Goal: Task Accomplishment & Management: Use online tool/utility

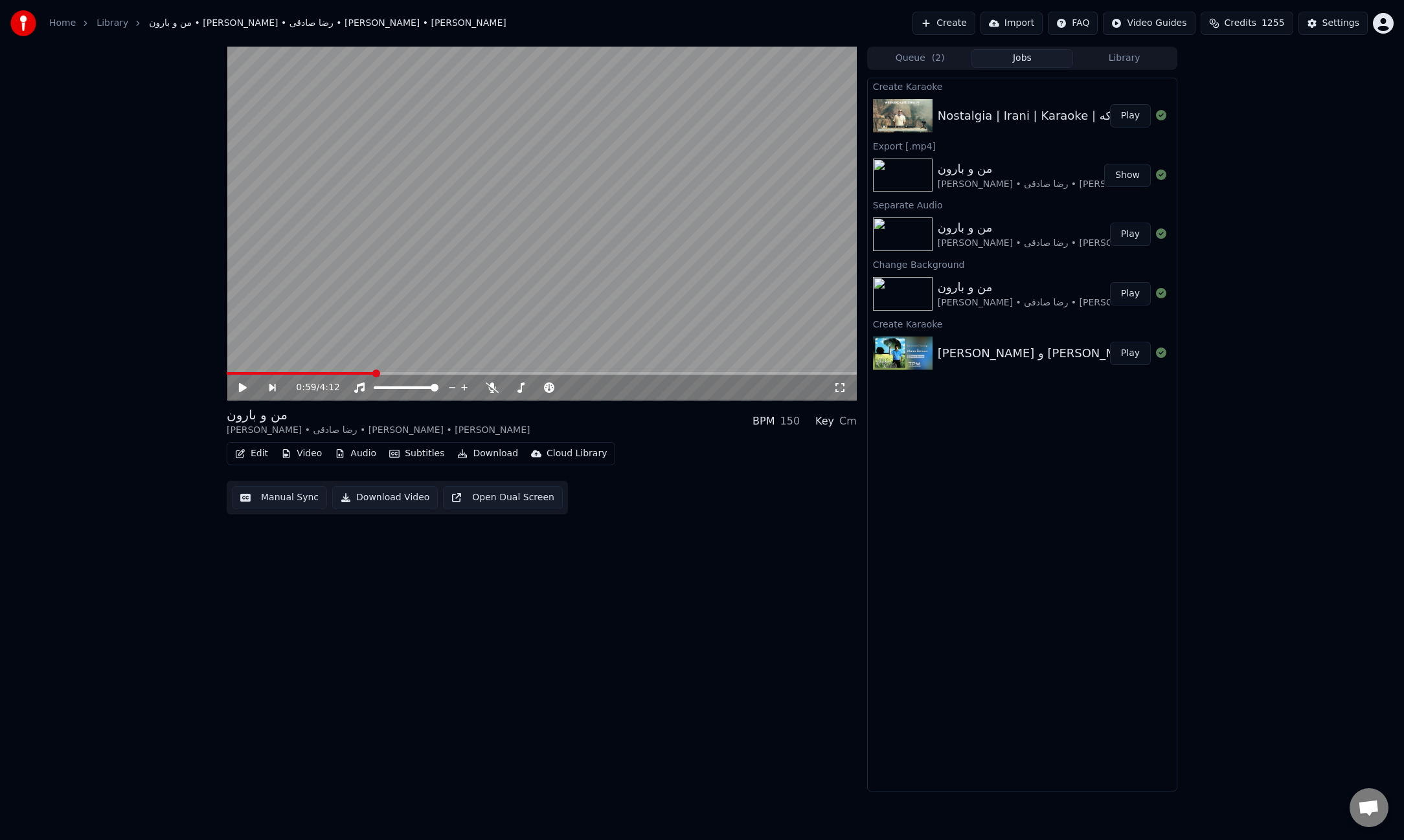
click at [1130, 116] on button "Play" at bounding box center [1130, 115] width 41 height 23
click at [467, 389] on icon at bounding box center [464, 387] width 13 height 10
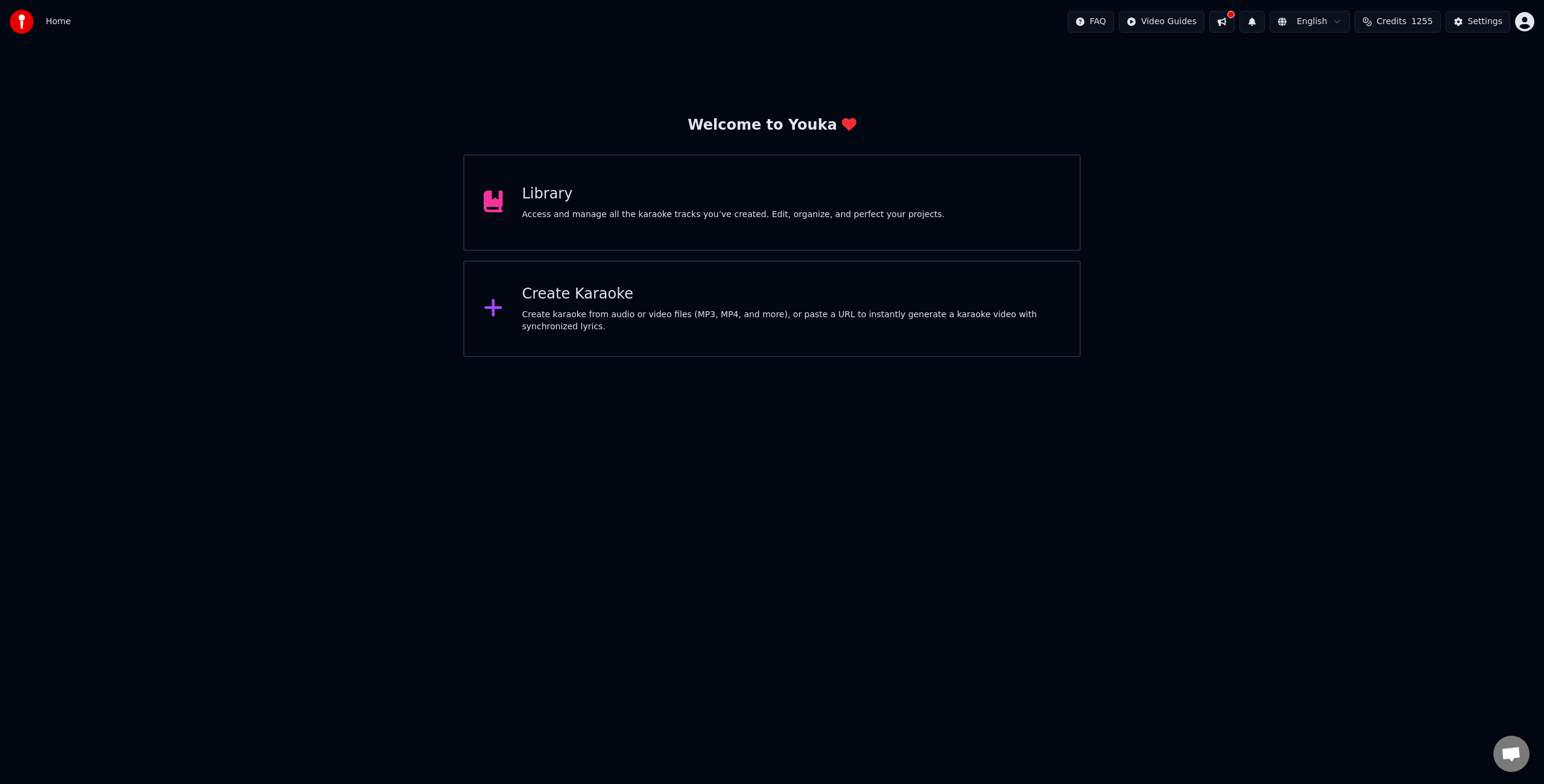
click at [792, 178] on div "Library Access and manage all the karaoke tracks you’ve created. Edit, organize…" at bounding box center [771, 203] width 617 height 97
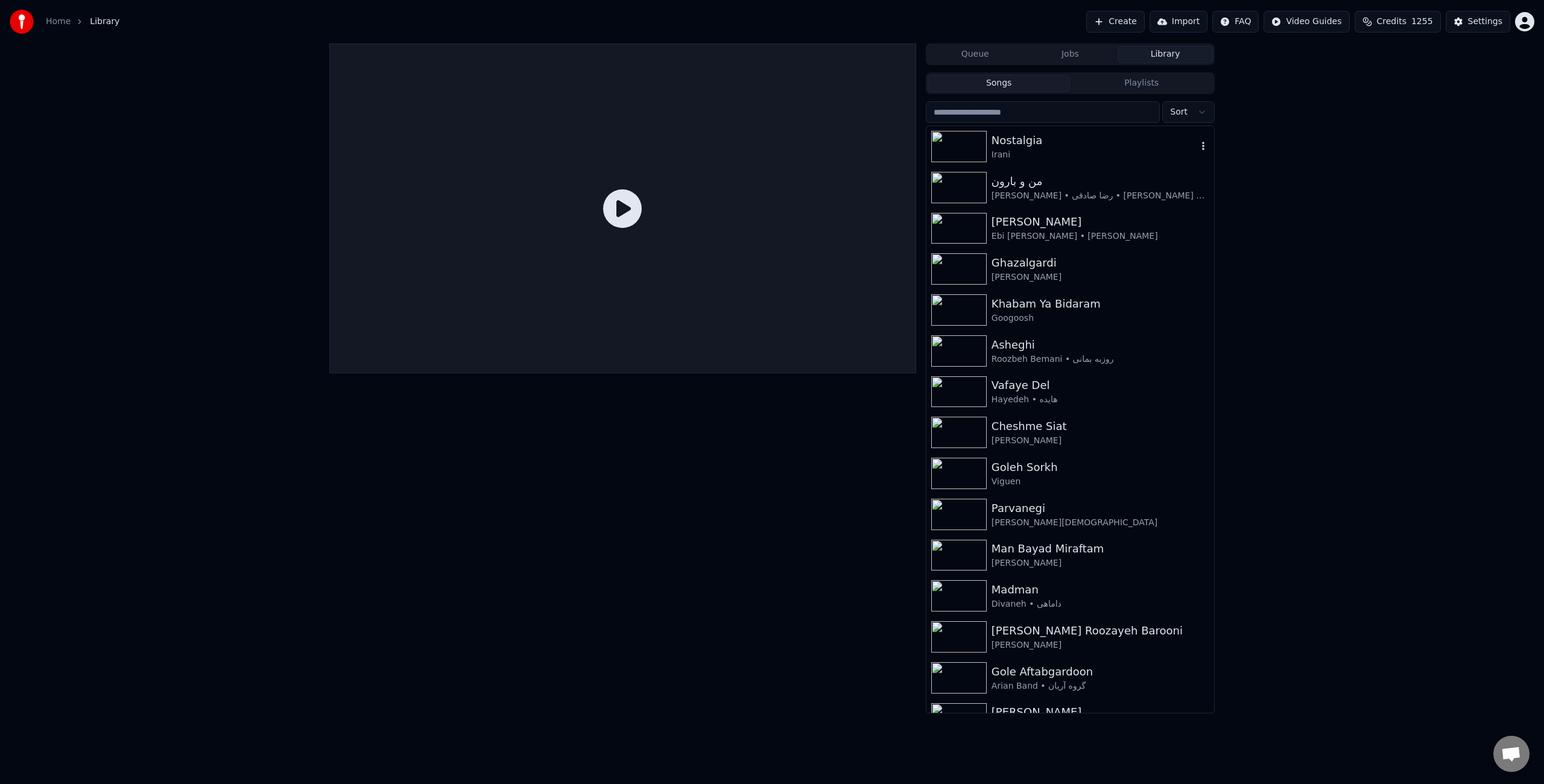
click at [1057, 152] on div "Irani" at bounding box center [1094, 154] width 206 height 12
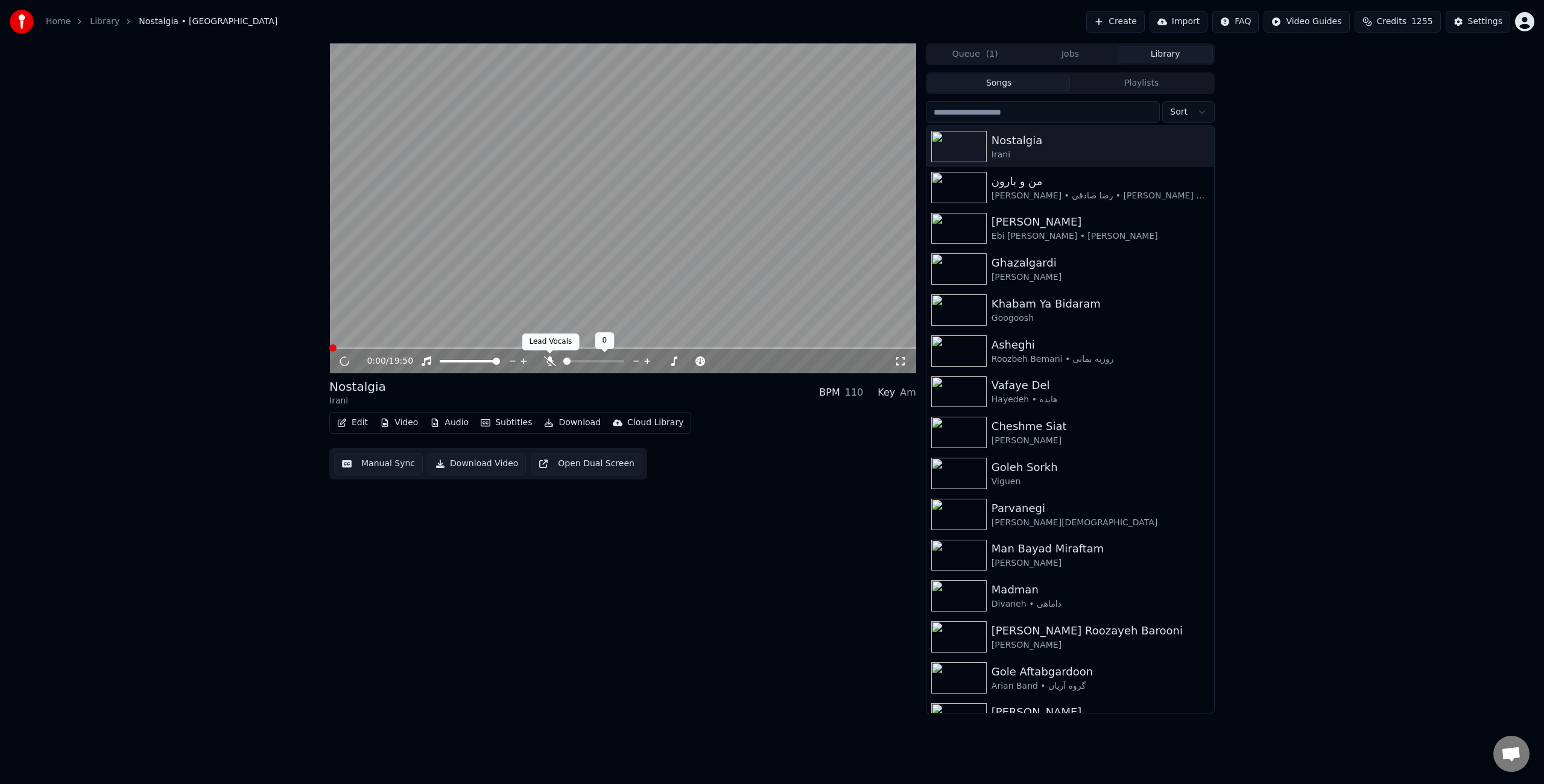
click at [547, 365] on icon at bounding box center [550, 361] width 12 height 9
click at [359, 348] on span at bounding box center [623, 347] width 587 height 2
click at [346, 361] on icon at bounding box center [344, 361] width 6 height 7
click at [629, 259] on video at bounding box center [623, 208] width 587 height 330
click at [397, 347] on span at bounding box center [623, 347] width 587 height 2
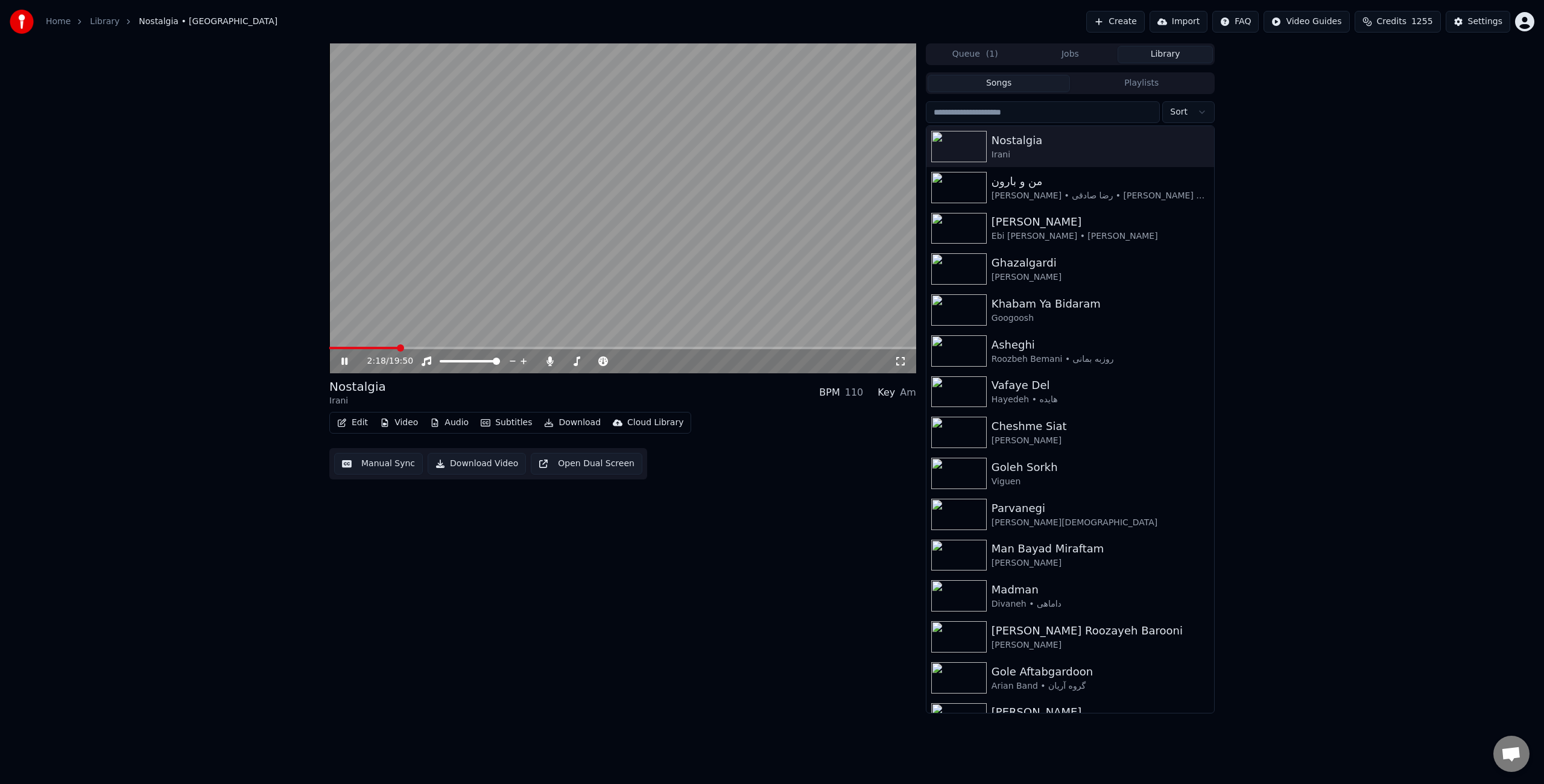
click at [423, 347] on span at bounding box center [623, 347] width 587 height 2
click at [677, 252] on video at bounding box center [623, 208] width 587 height 330
click at [594, 262] on video at bounding box center [623, 208] width 587 height 330
click at [610, 241] on video at bounding box center [623, 208] width 587 height 330
click at [365, 420] on button "Edit" at bounding box center [352, 422] width 40 height 17
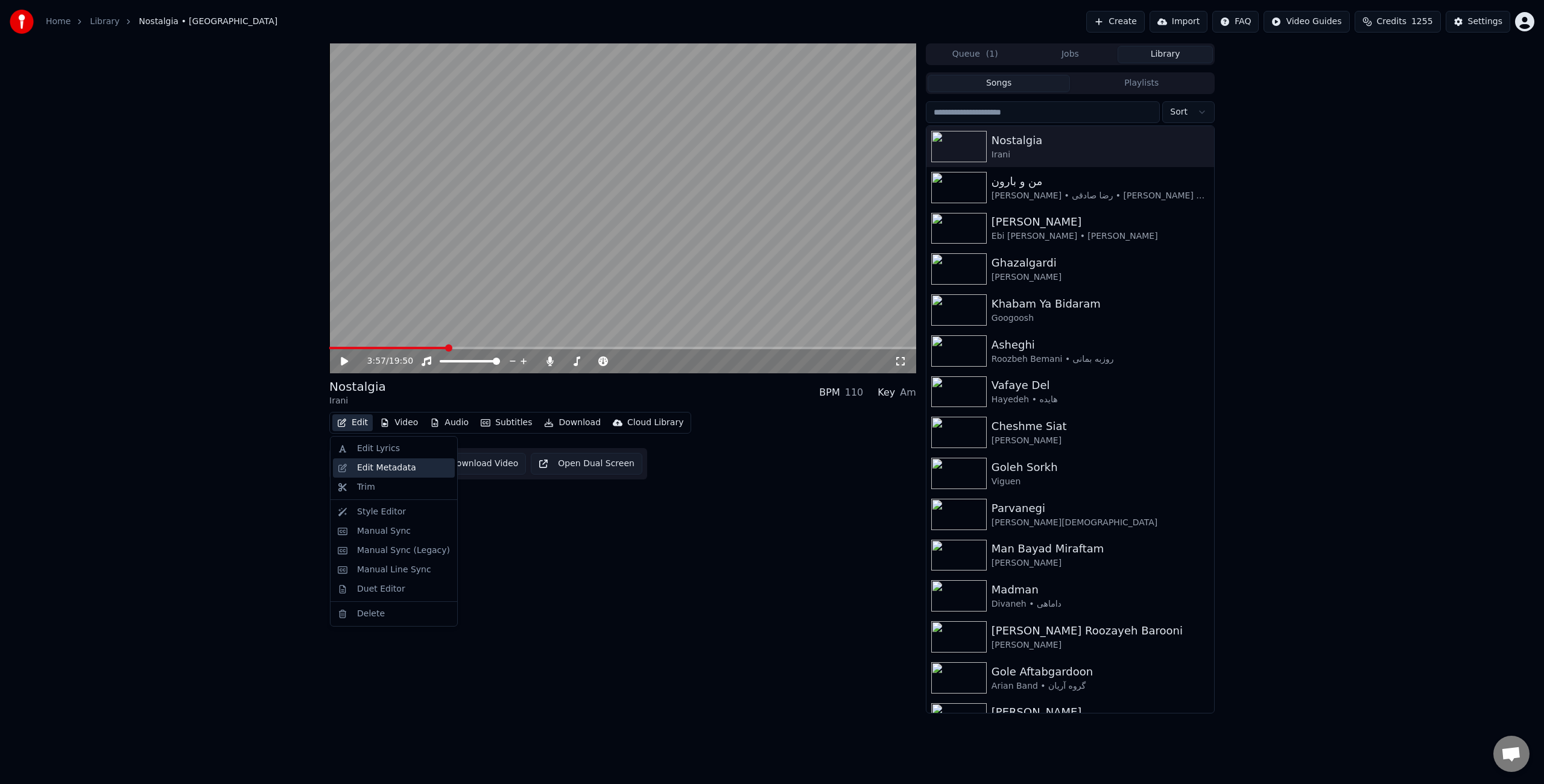
click at [390, 471] on div "Edit Metadata" at bounding box center [386, 468] width 59 height 12
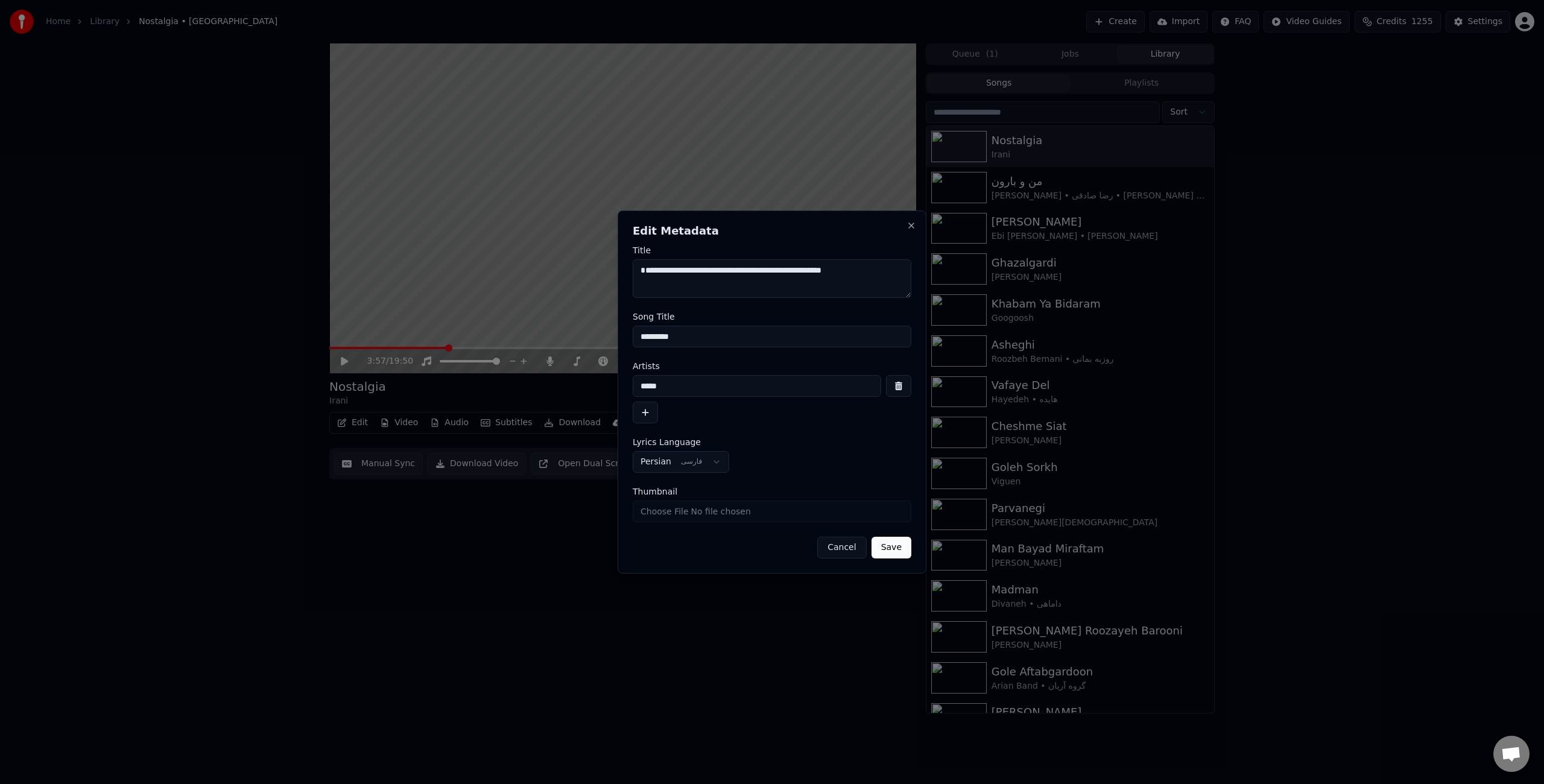
click at [854, 546] on button "Cancel" at bounding box center [842, 547] width 49 height 22
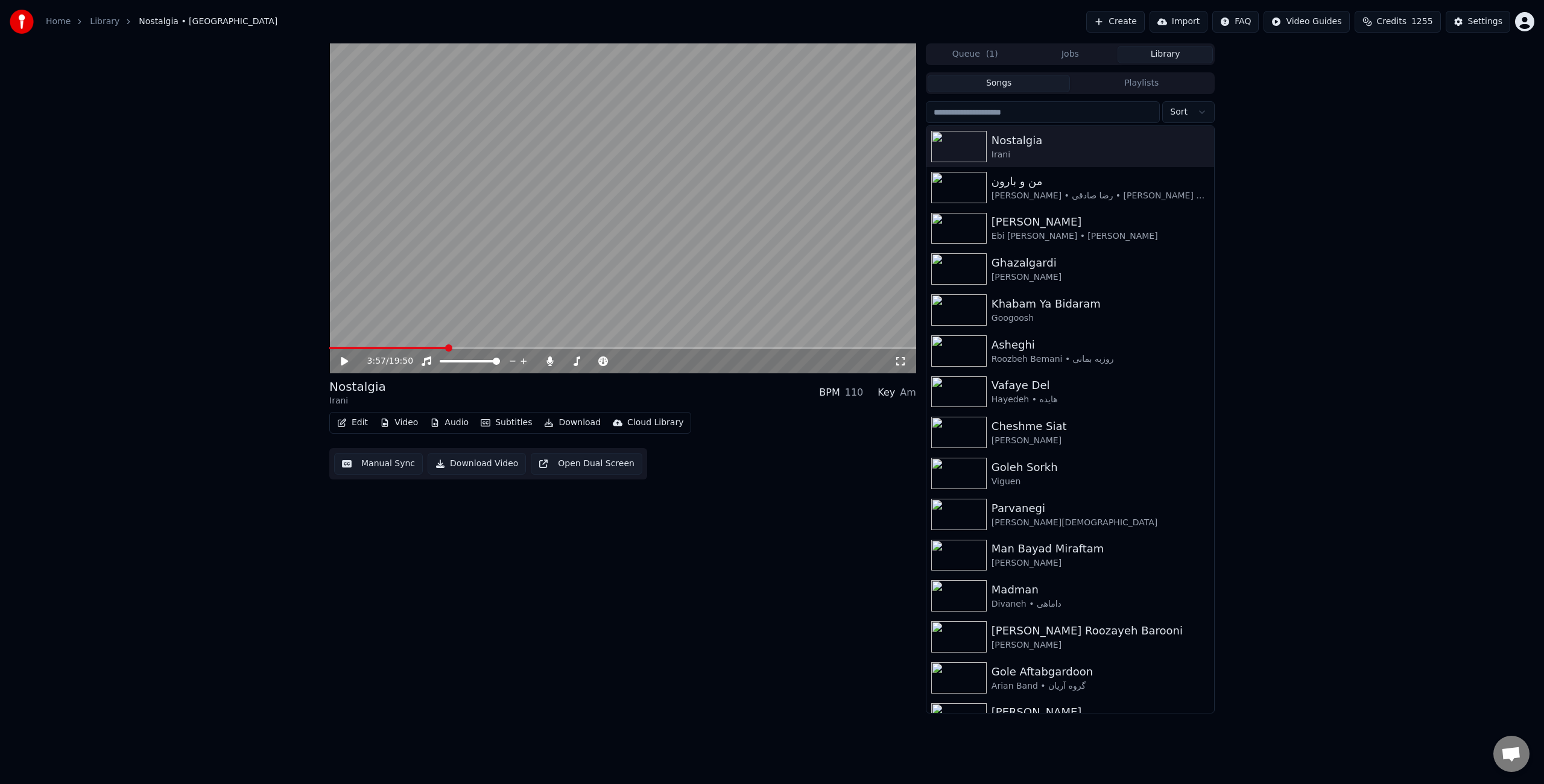
click at [360, 420] on button "Edit" at bounding box center [352, 422] width 40 height 17
click at [412, 544] on div "Manual Sync (Legacy)" at bounding box center [403, 550] width 93 height 12
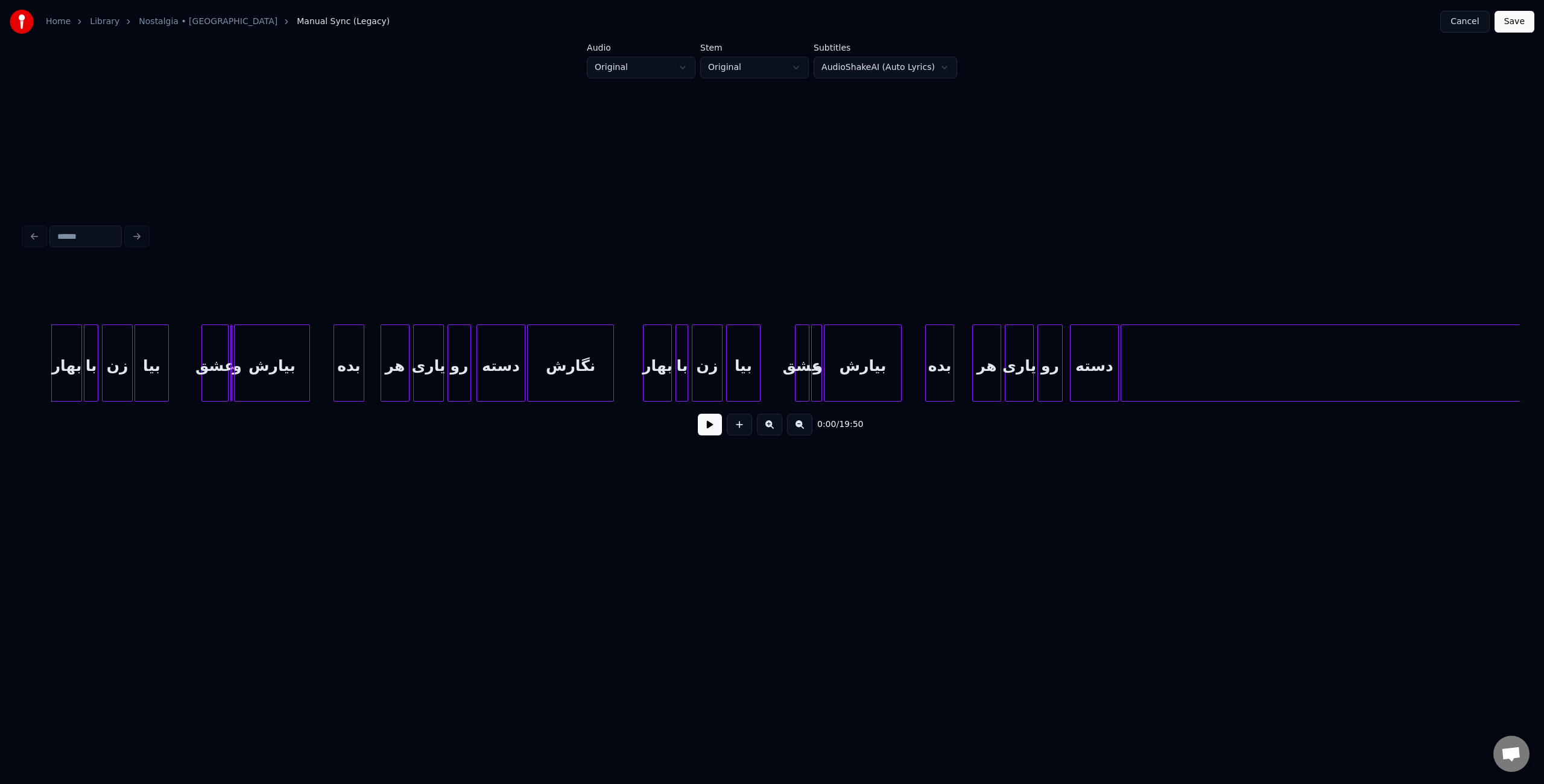
click at [67, 375] on div "بهار" at bounding box center [66, 366] width 30 height 82
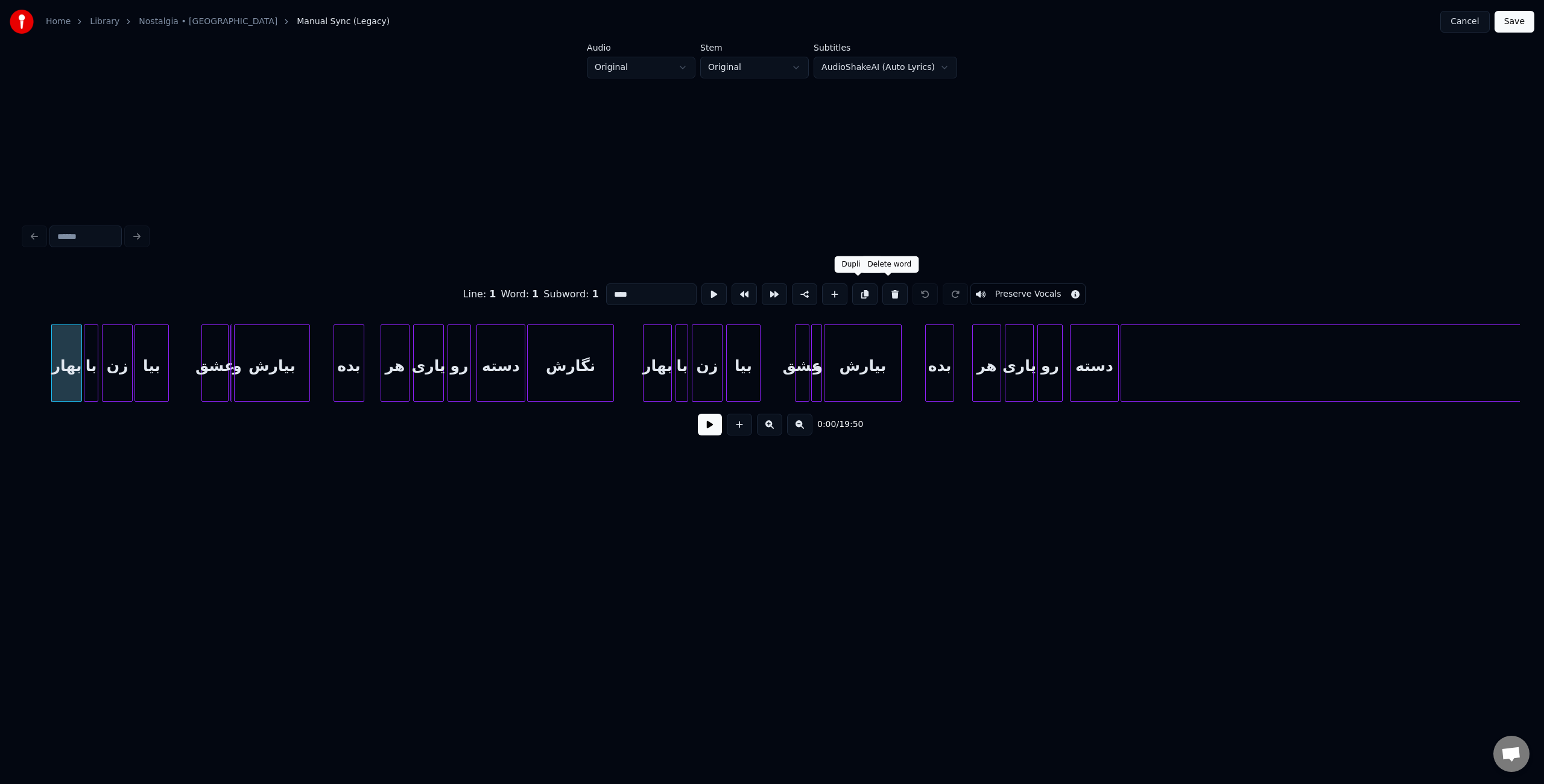
click at [883, 293] on button at bounding box center [895, 295] width 25 height 22
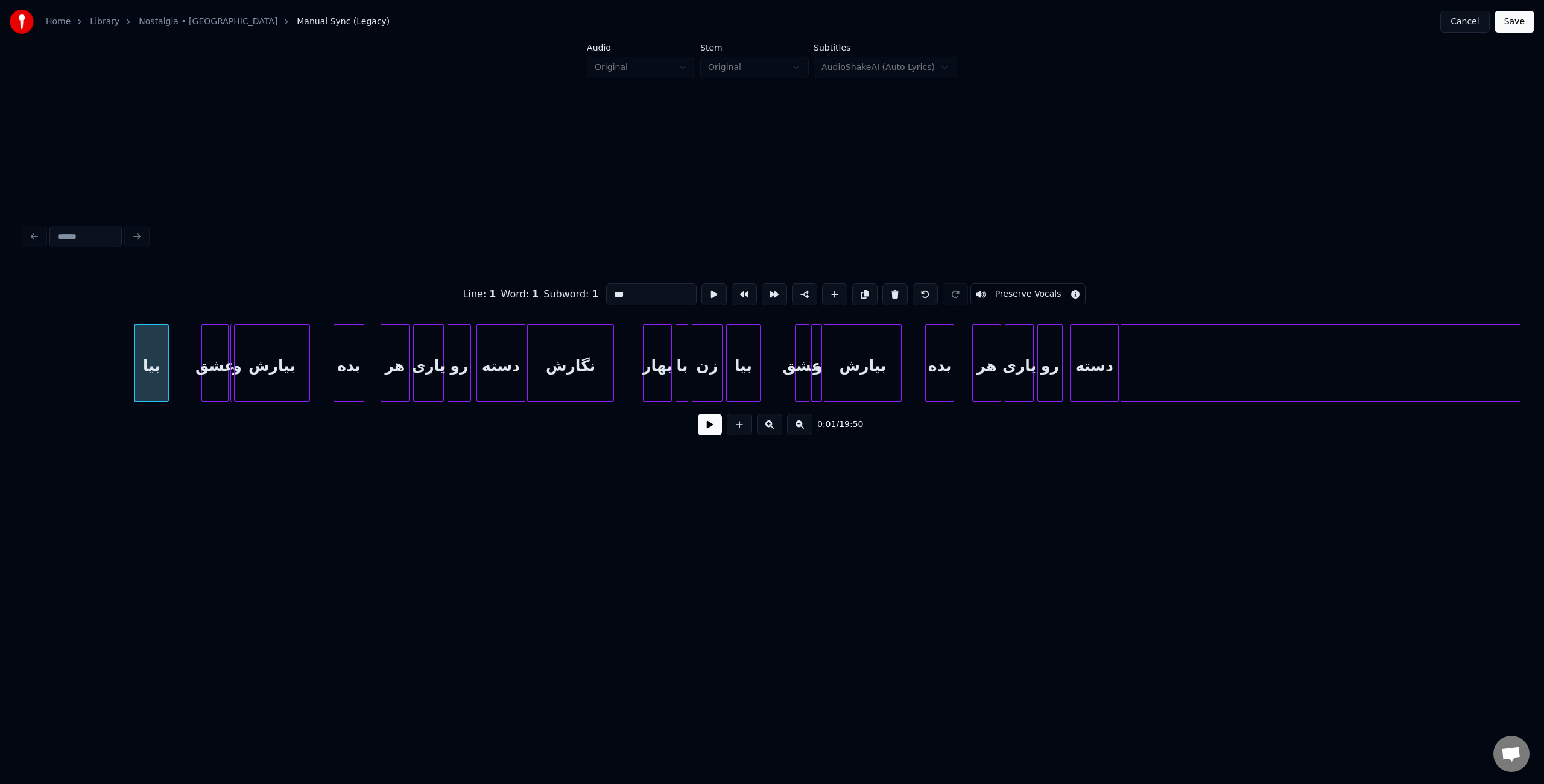
click at [883, 293] on button at bounding box center [895, 295] width 25 height 22
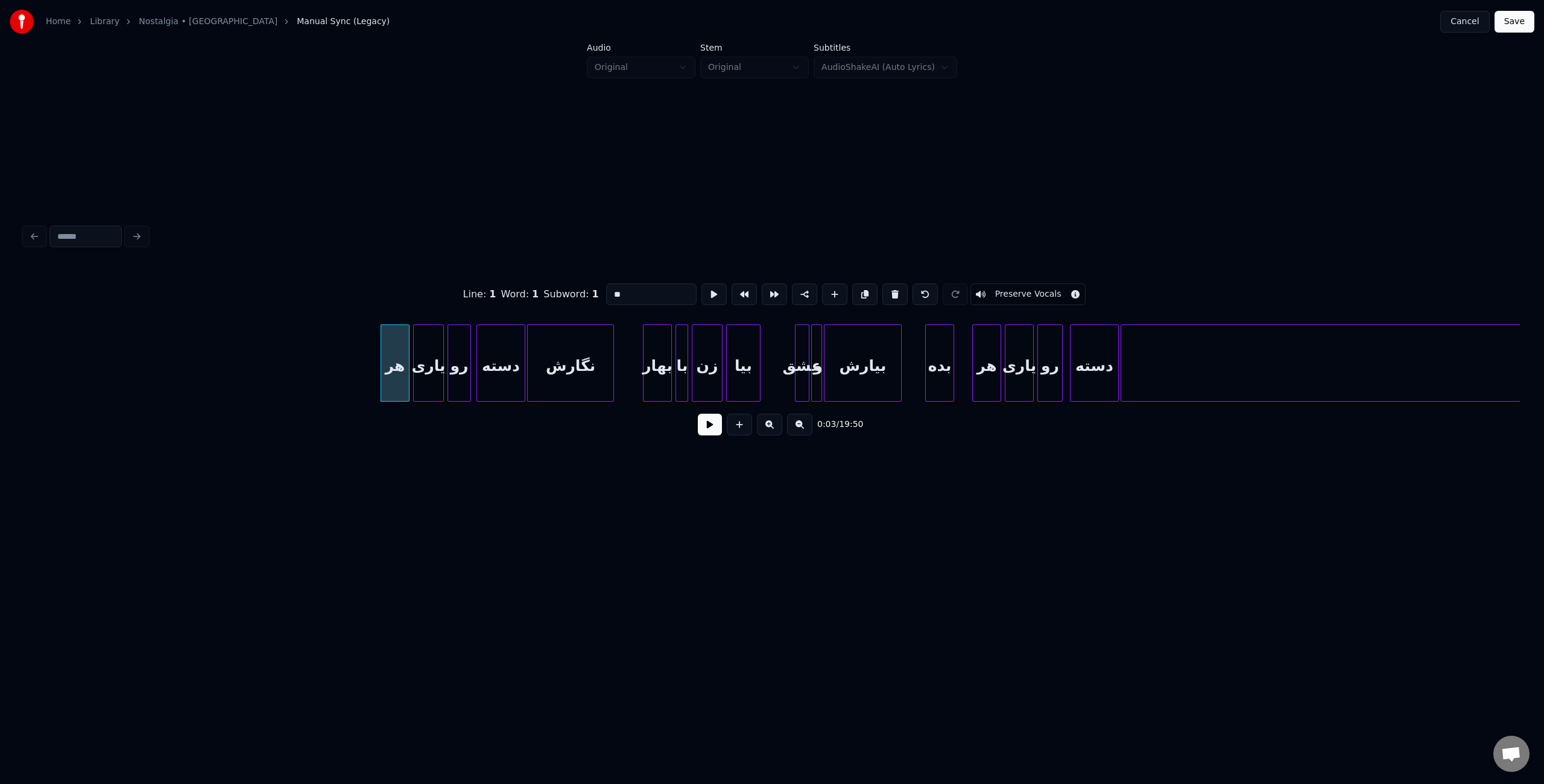
click at [883, 293] on button at bounding box center [895, 295] width 25 height 22
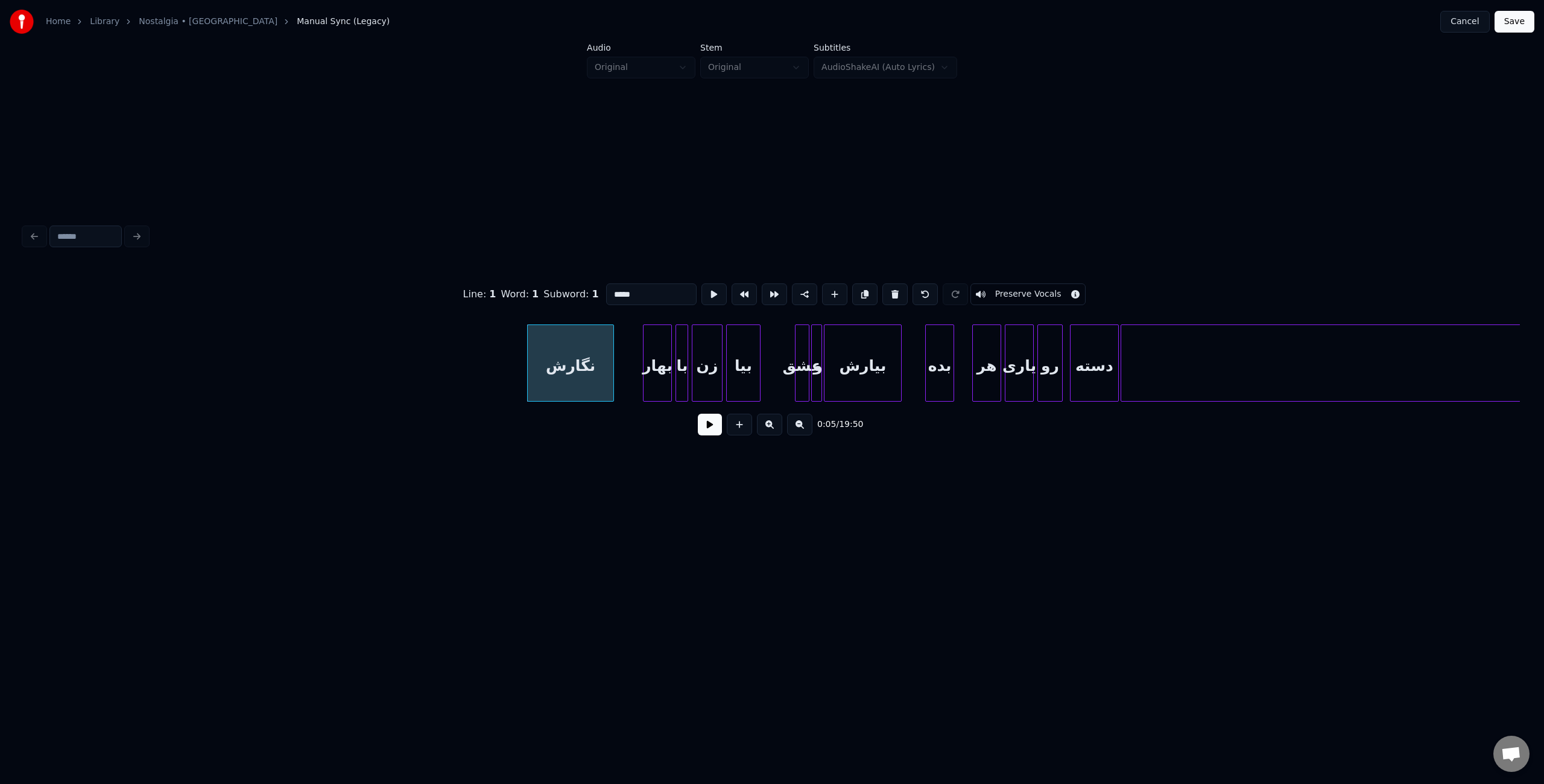
click at [883, 293] on button at bounding box center [895, 295] width 25 height 22
click at [707, 373] on div "زن" at bounding box center [707, 366] width 30 height 82
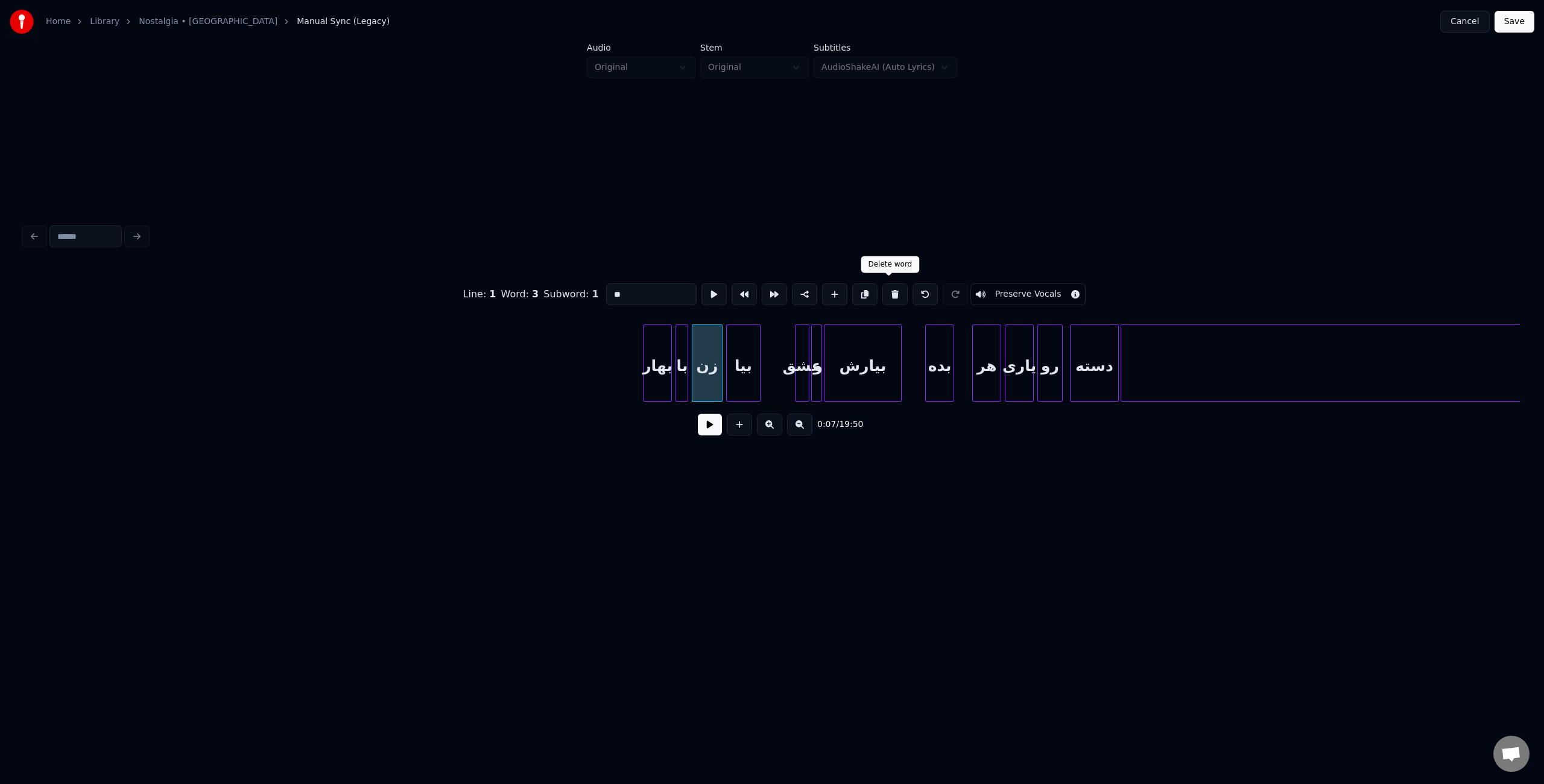
click at [893, 291] on button at bounding box center [895, 295] width 25 height 22
click at [607, 292] on input "**" at bounding box center [651, 295] width 90 height 22
click at [627, 289] on input "**" at bounding box center [651, 295] width 90 height 22
click at [723, 349] on div at bounding box center [721, 362] width 4 height 76
click at [777, 378] on div at bounding box center [778, 362] width 4 height 76
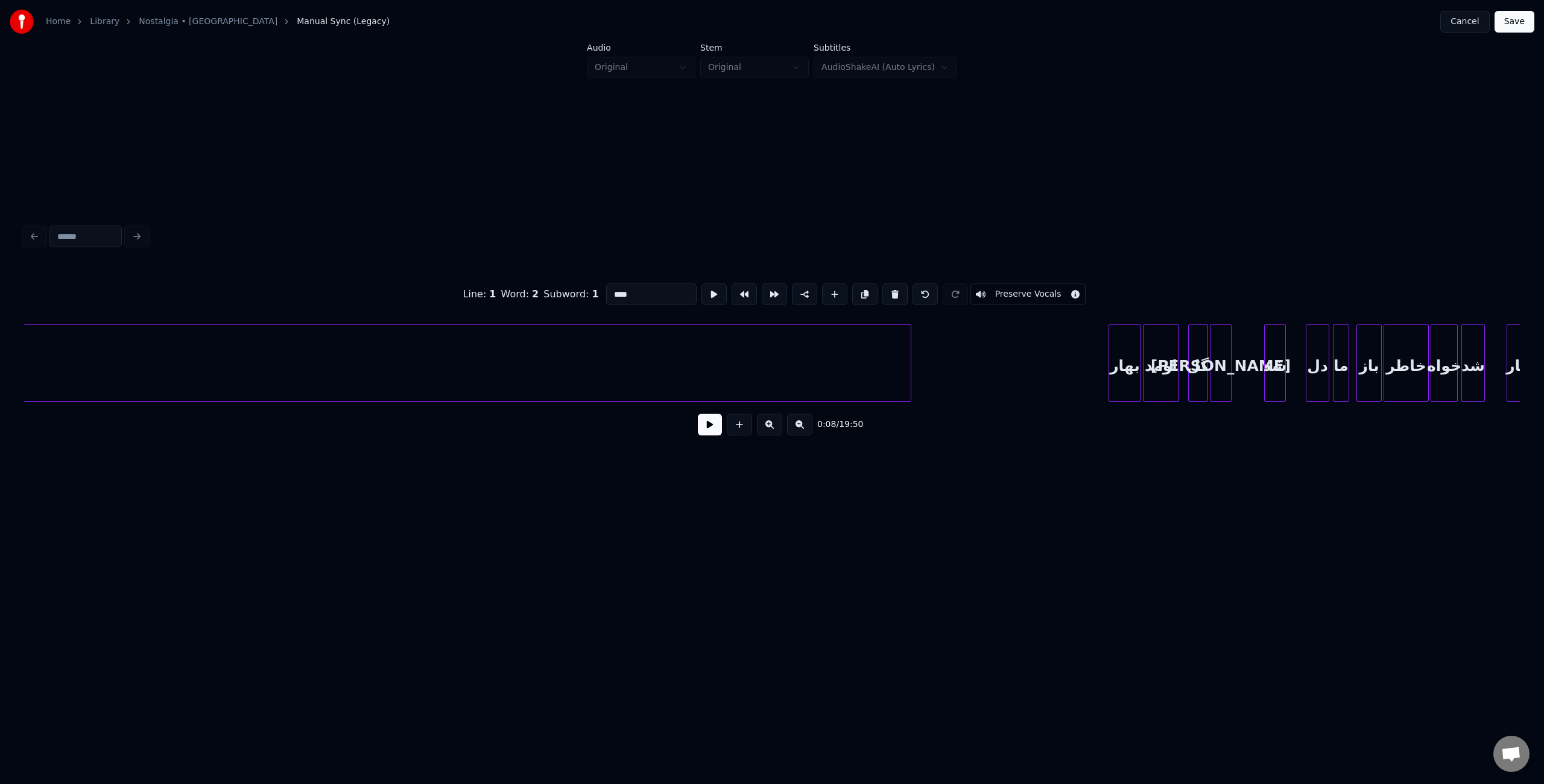
scroll to position [0, 4592]
click at [0, 389] on div "Home Library Nostalgia • Irani Manual Sync (Legacy) Cancel Save Audio Original …" at bounding box center [772, 284] width 1544 height 568
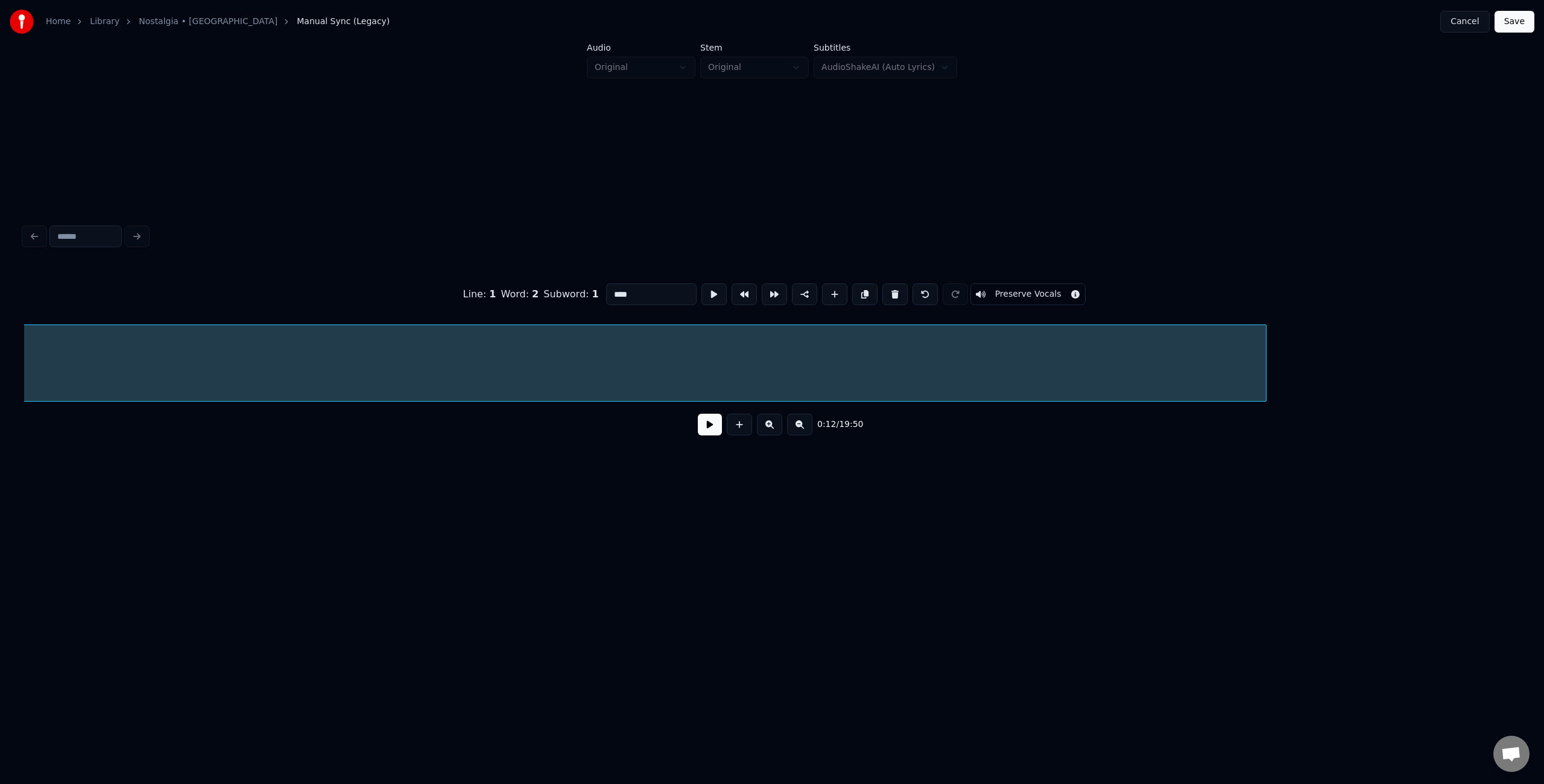
scroll to position [0, 3869]
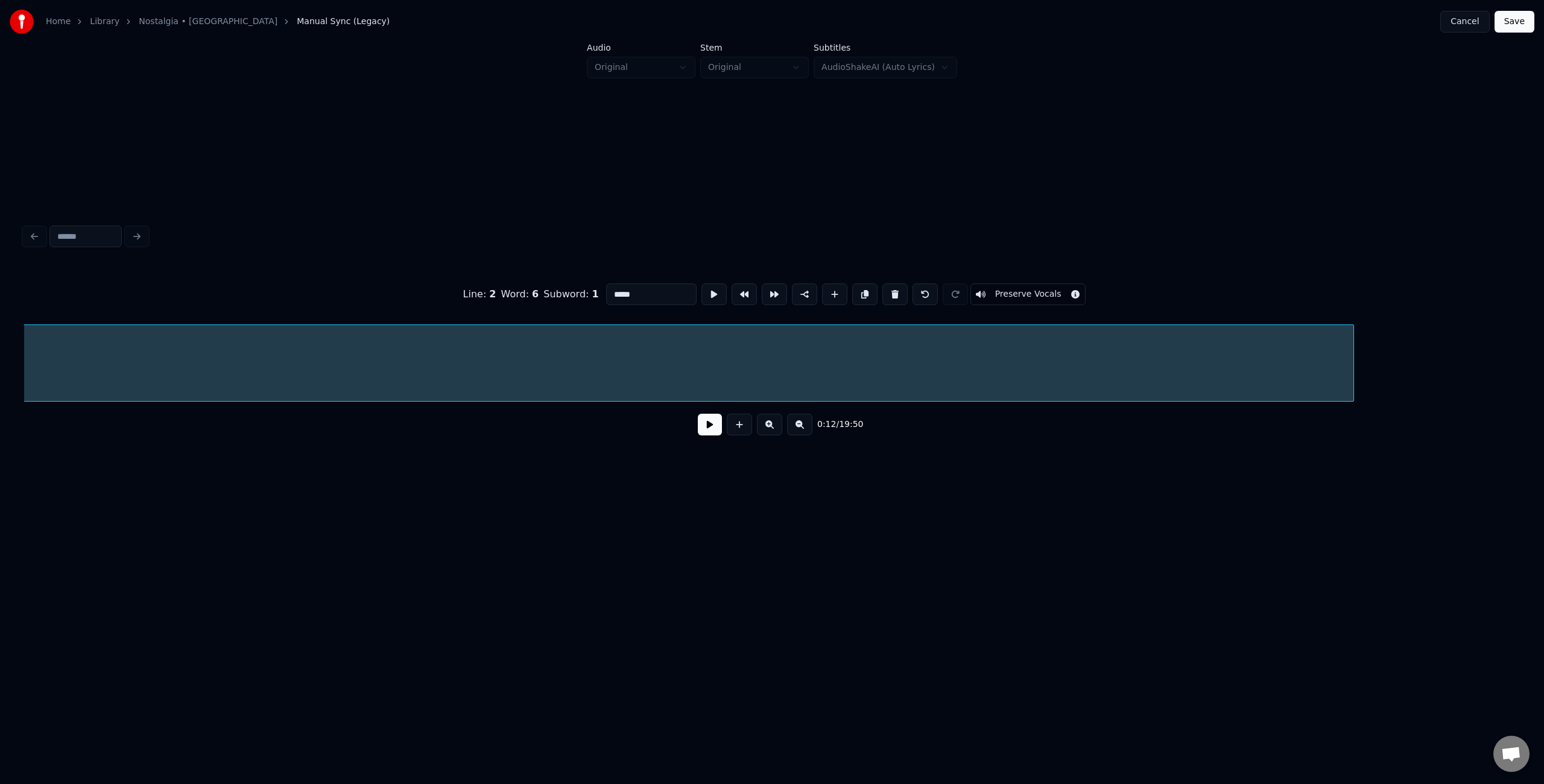
scroll to position [0, 3283]
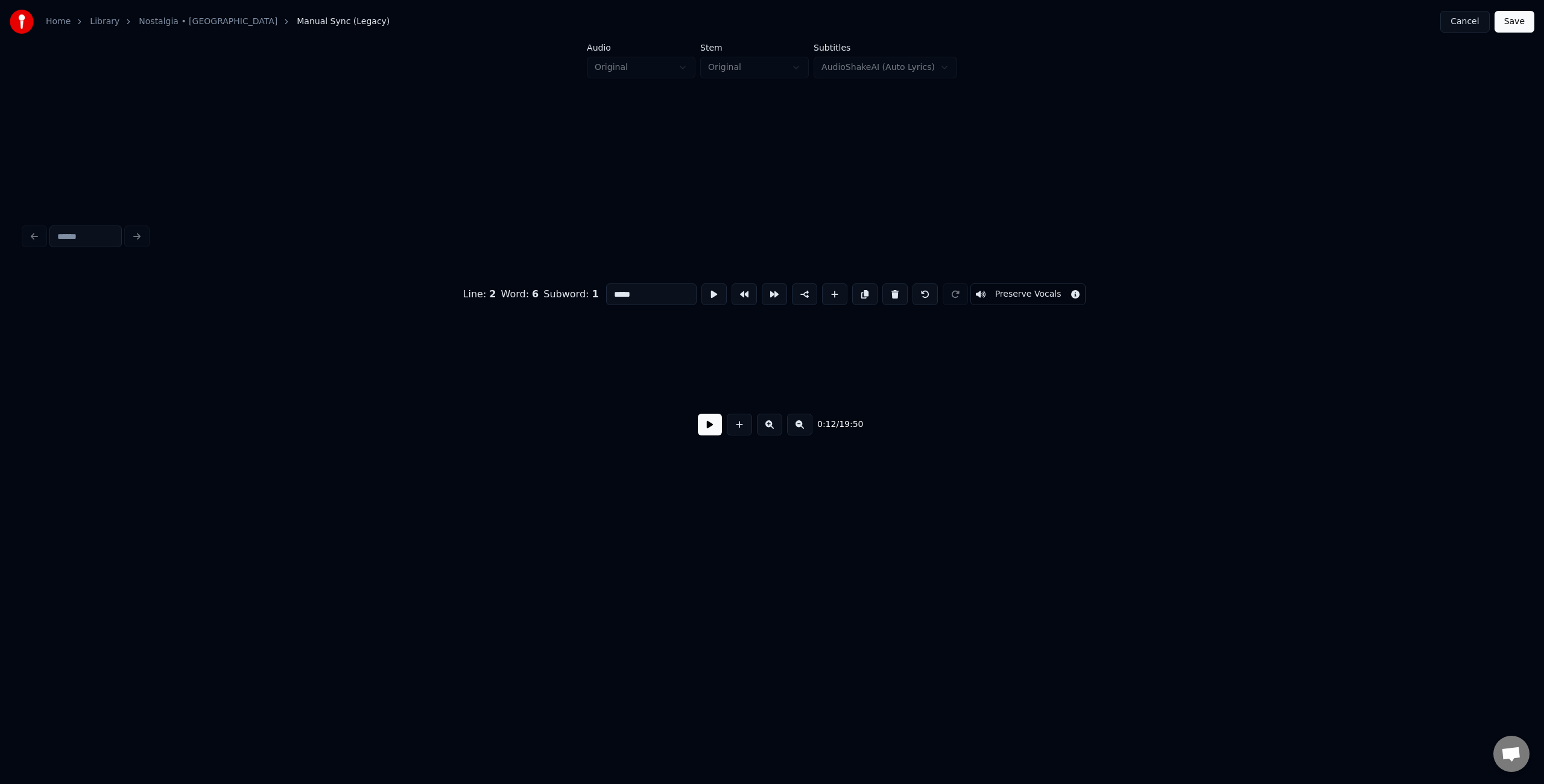
click at [0, 362] on div "Home Library Nostalgia • Irani Manual Sync (Legacy) Cancel Save Audio Original …" at bounding box center [772, 284] width 1544 height 568
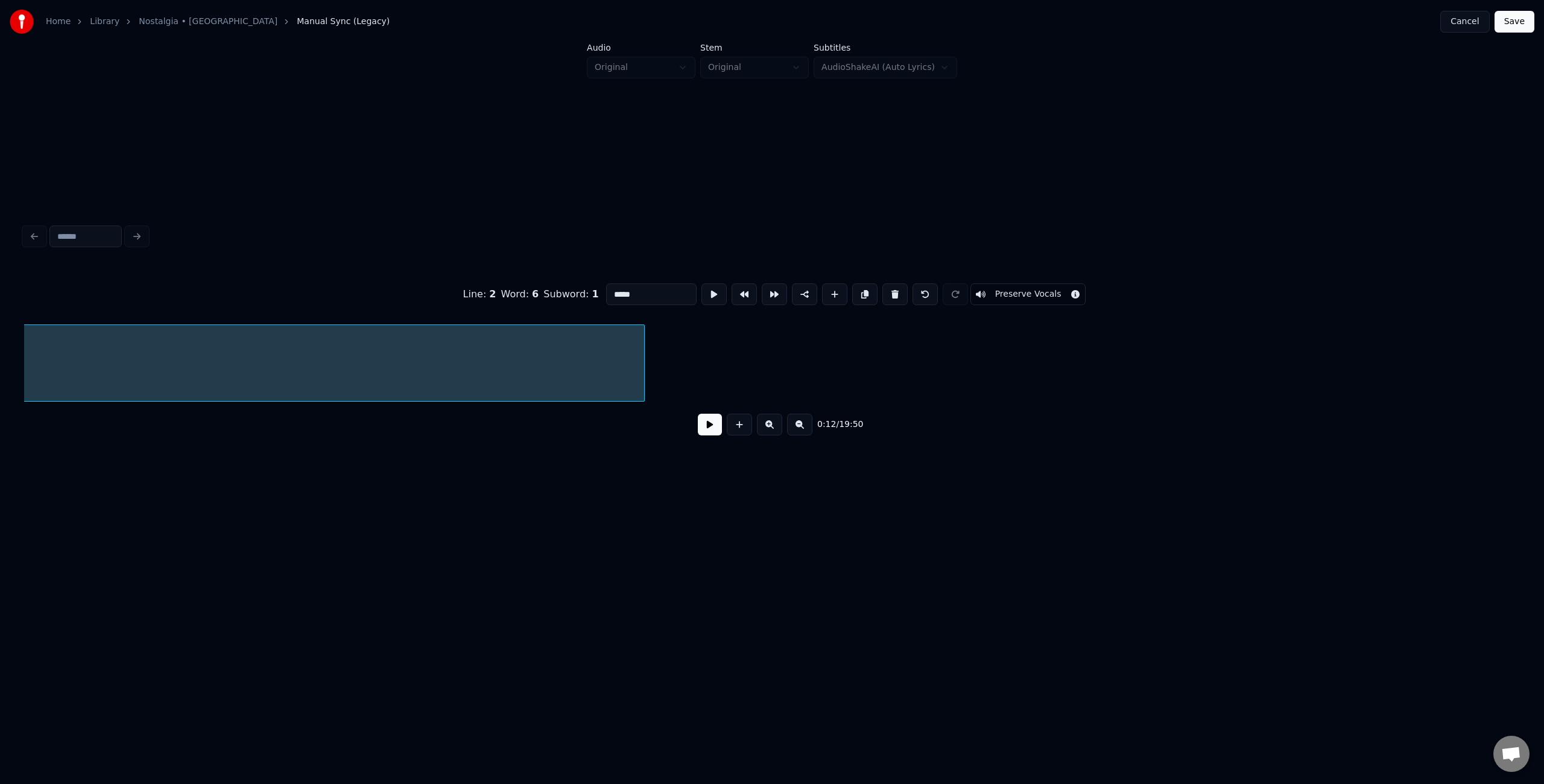
scroll to position [0, 2813]
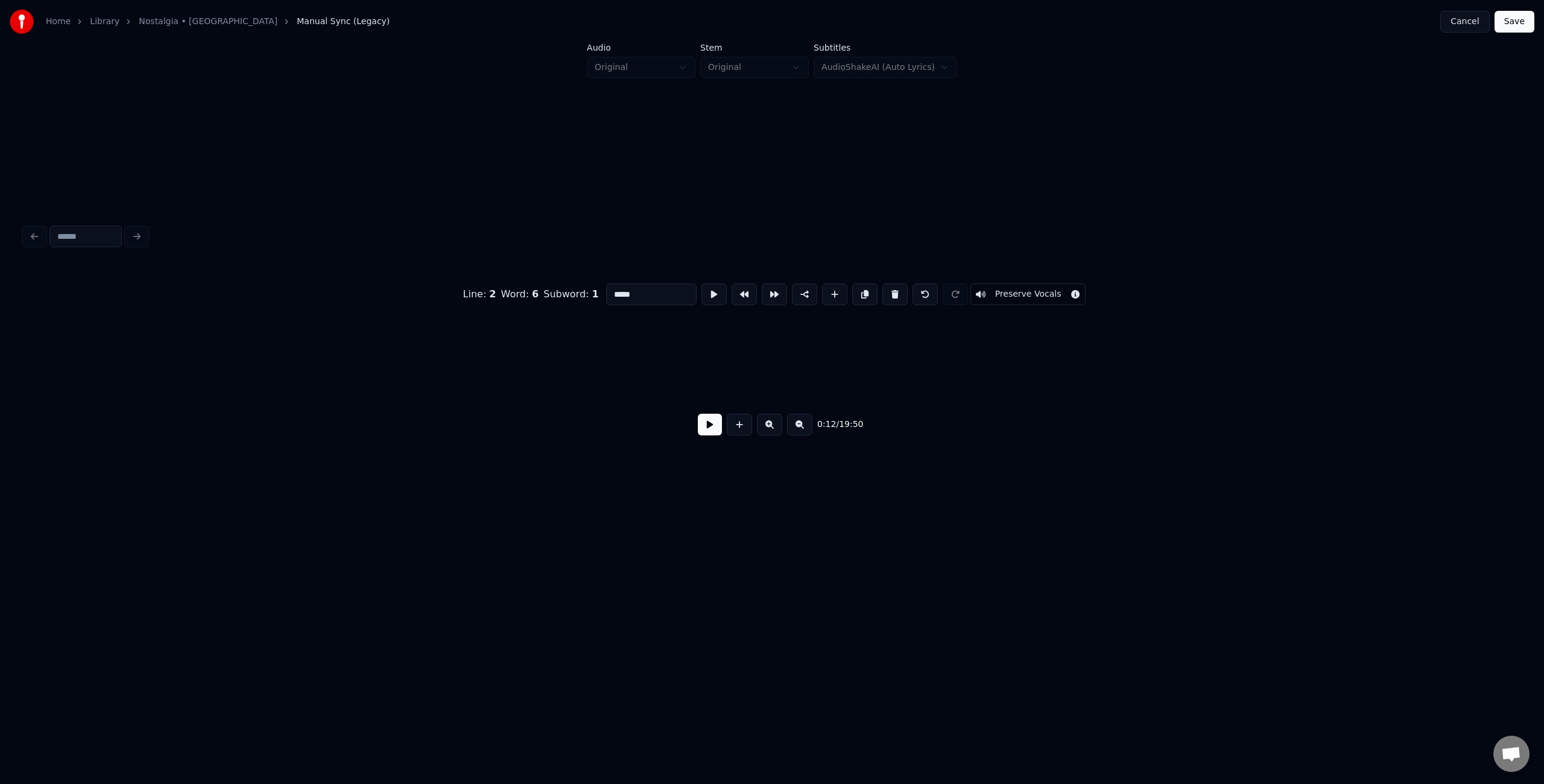
click at [0, 340] on div "Home Library Nostalgia • Irani Manual Sync (Legacy) Cancel Save Audio Original …" at bounding box center [772, 284] width 1544 height 568
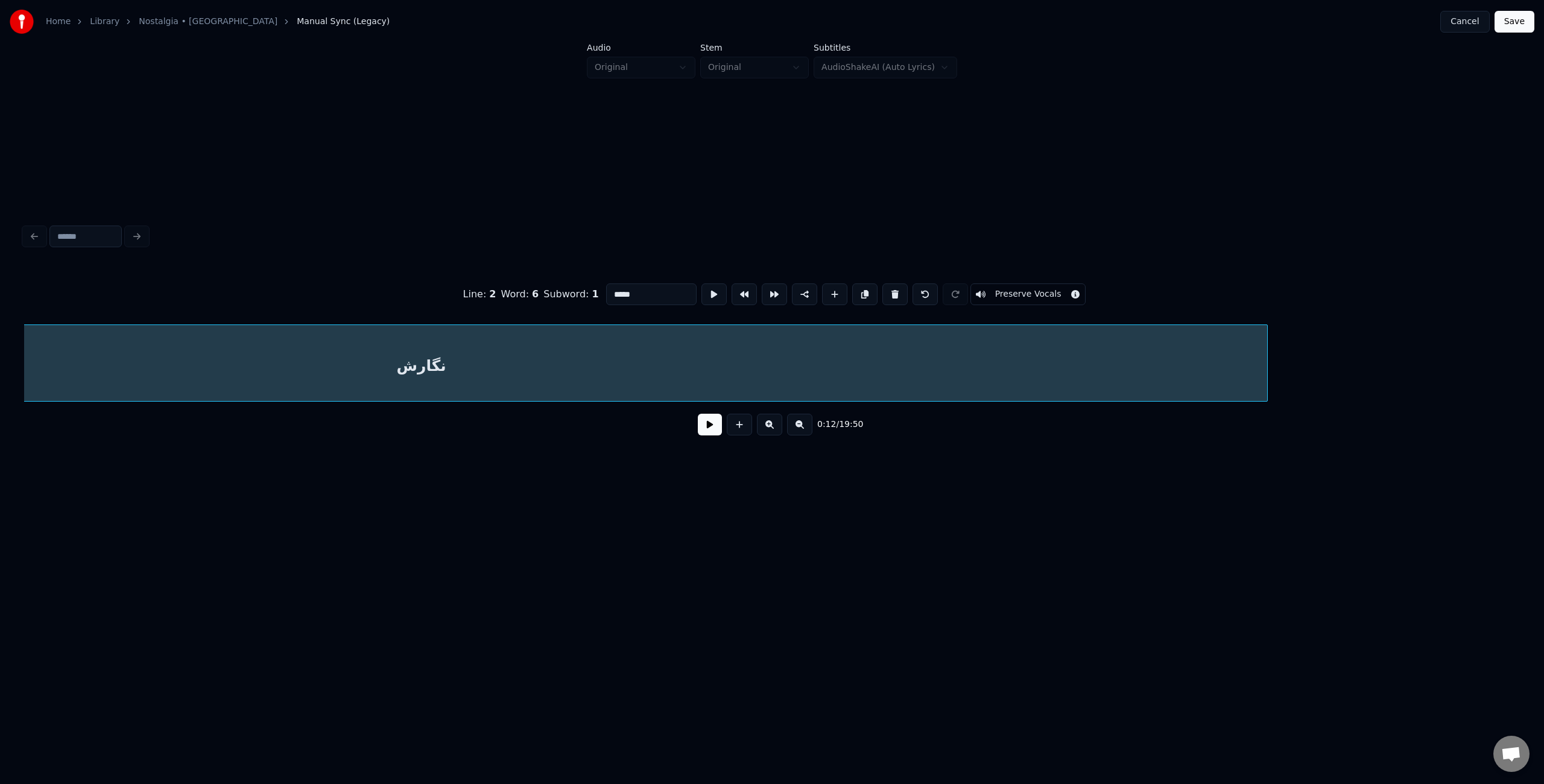
scroll to position [0, 1394]
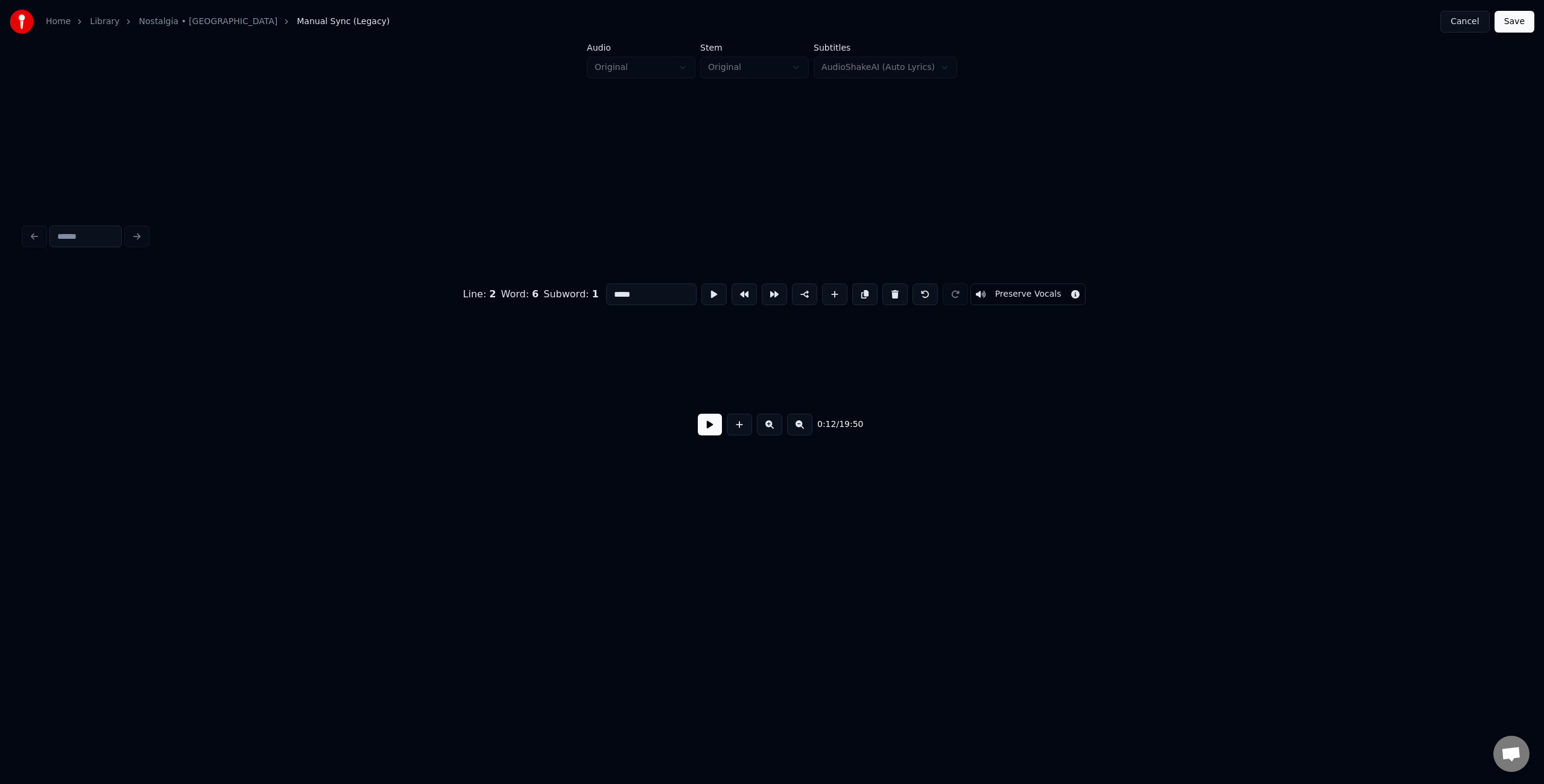
click at [0, 386] on div "Home Library Nostalgia • Irani Manual Sync (Legacy) Cancel Save Audio Original …" at bounding box center [772, 284] width 1544 height 568
click at [123, 366] on div at bounding box center [124, 362] width 4 height 76
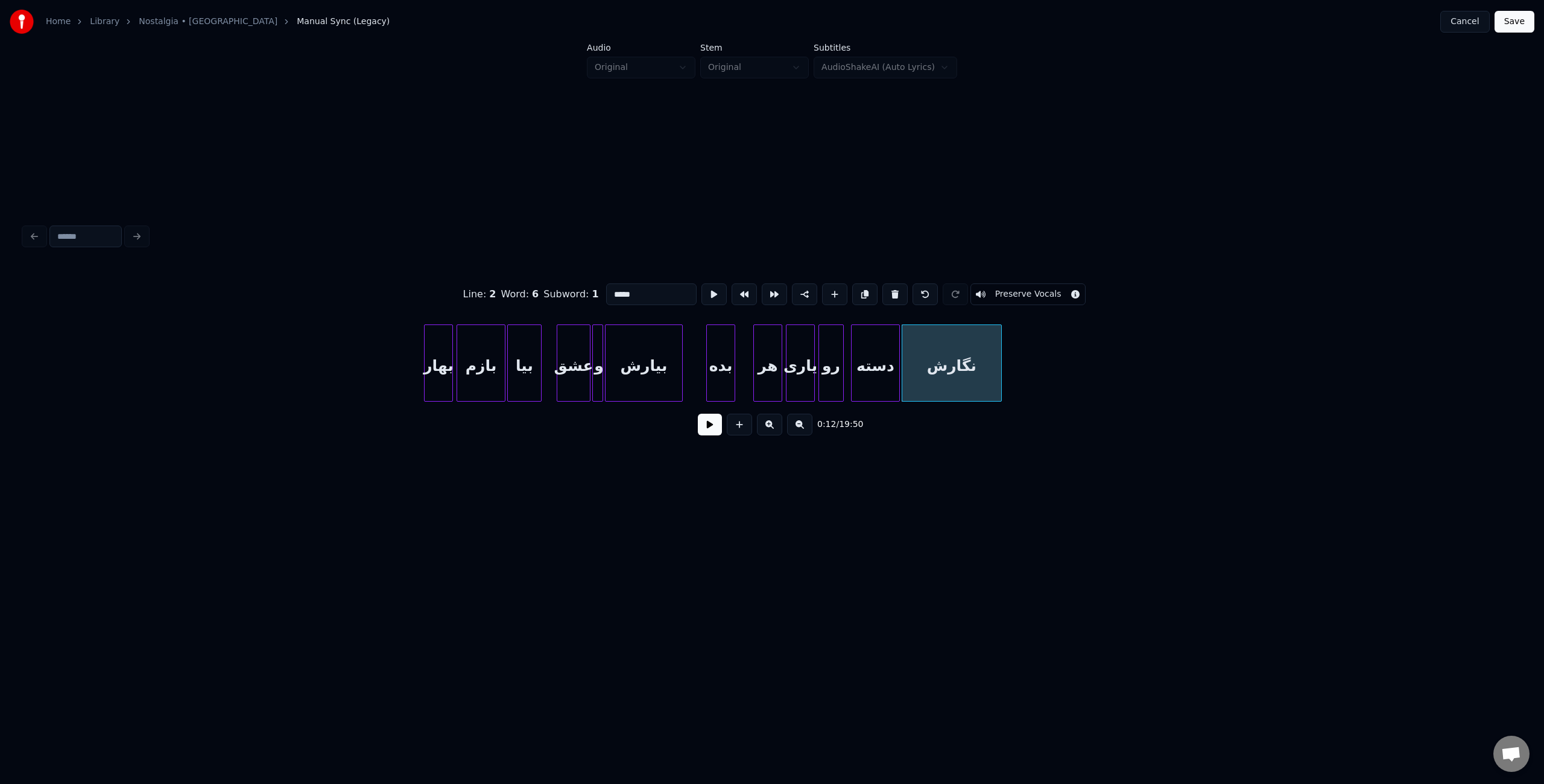
scroll to position [0, 0]
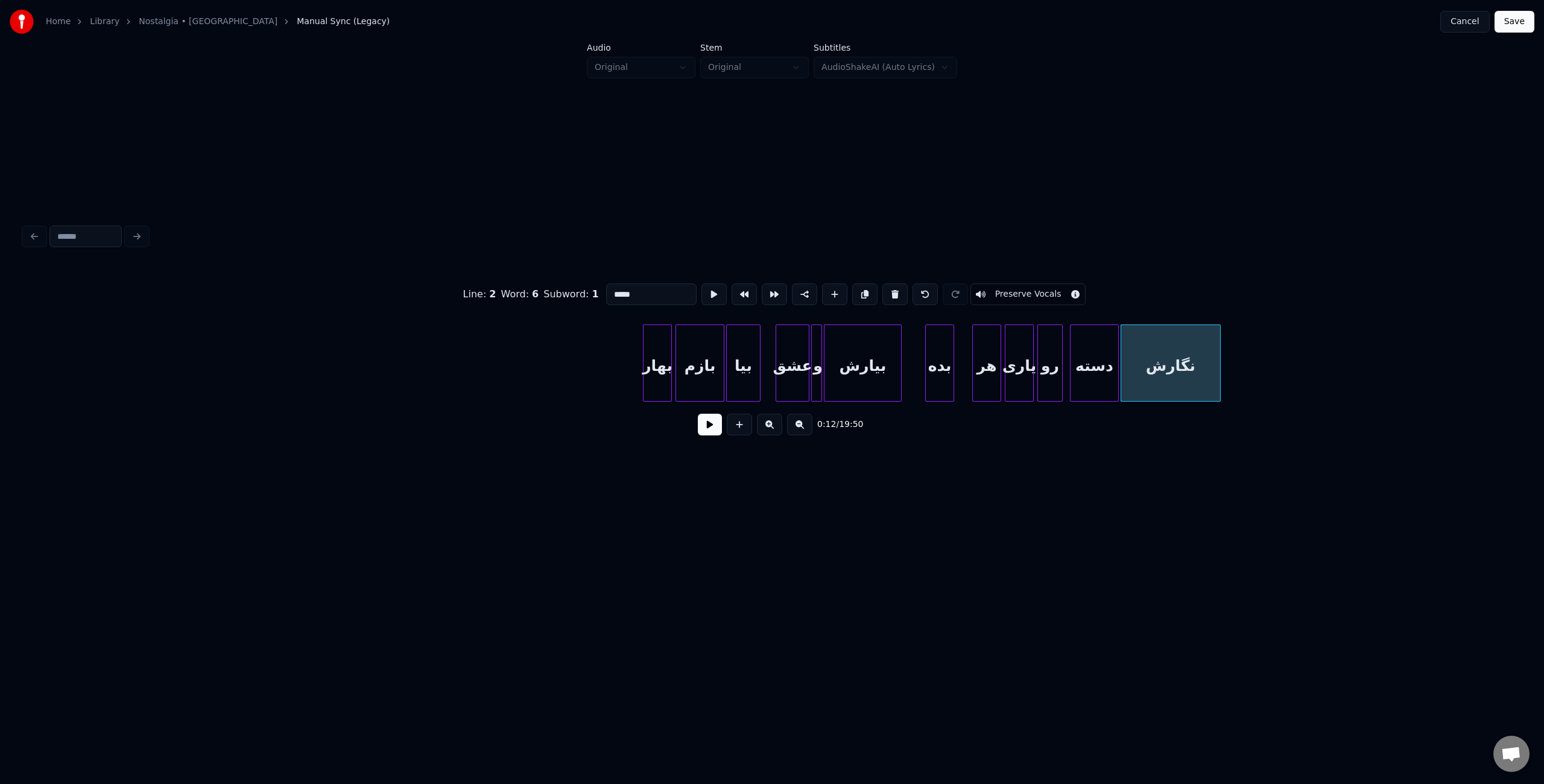
type input "*****"
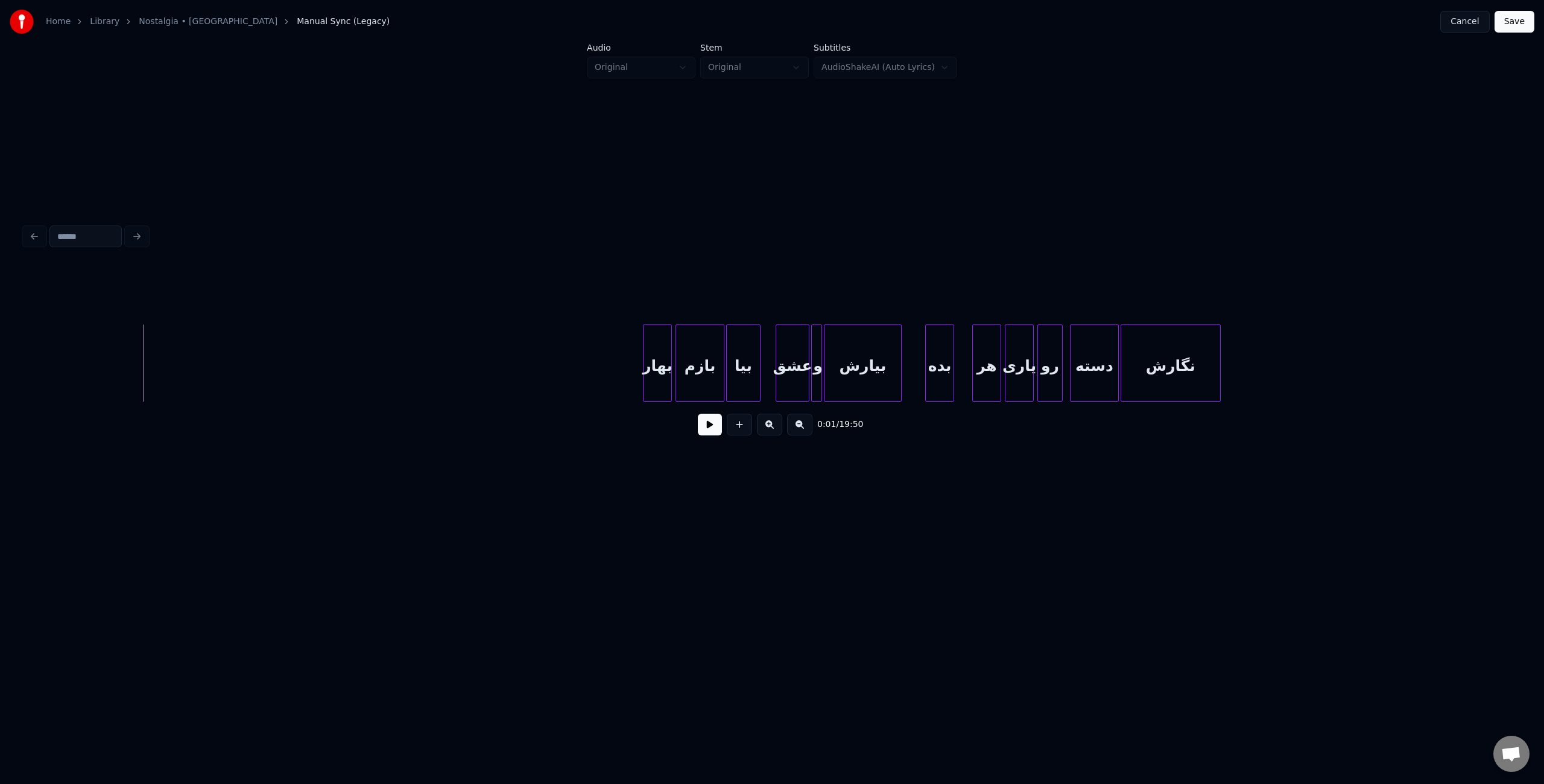
click at [706, 433] on button at bounding box center [709, 424] width 24 height 22
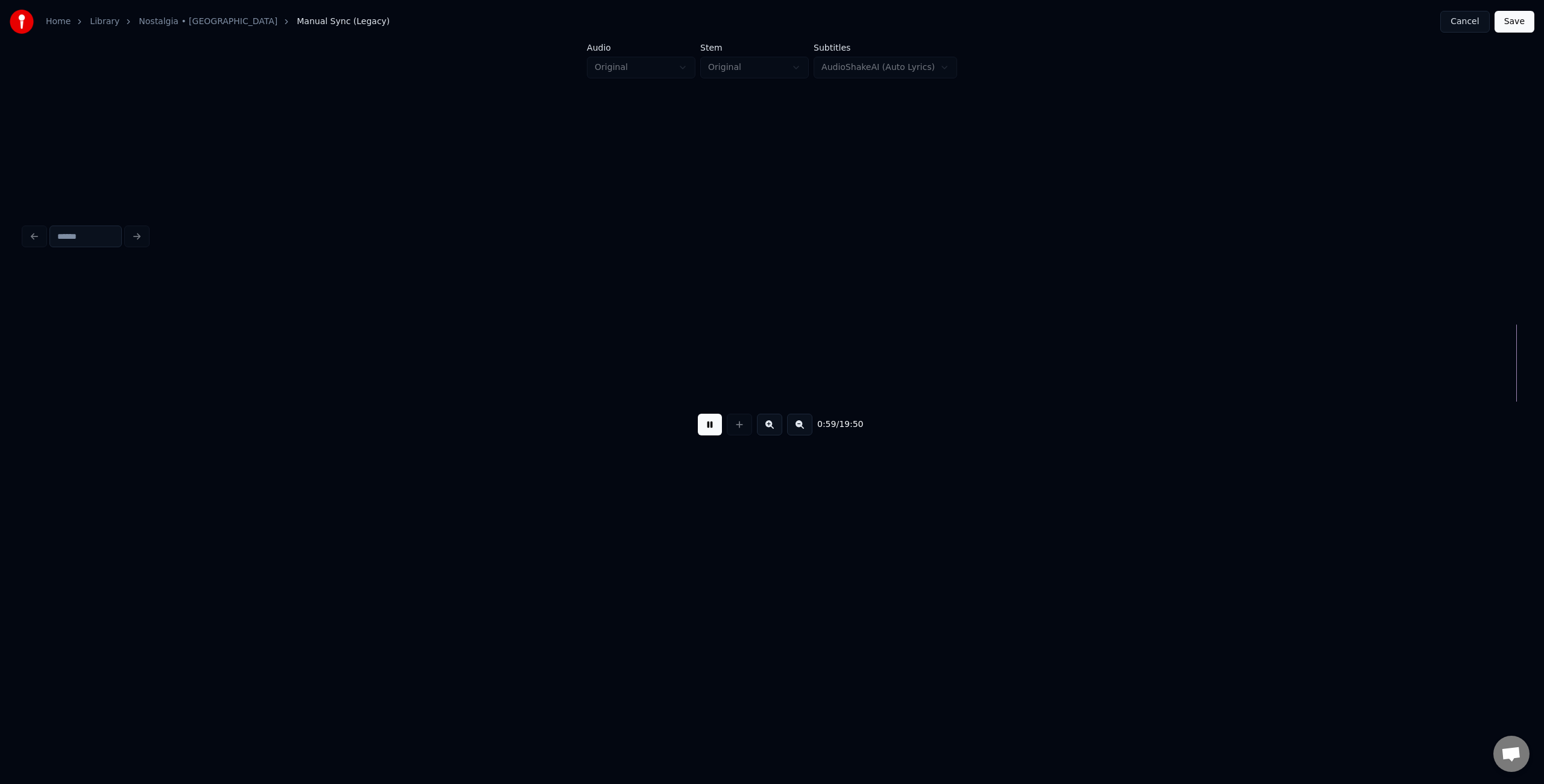
scroll to position [0, 5369]
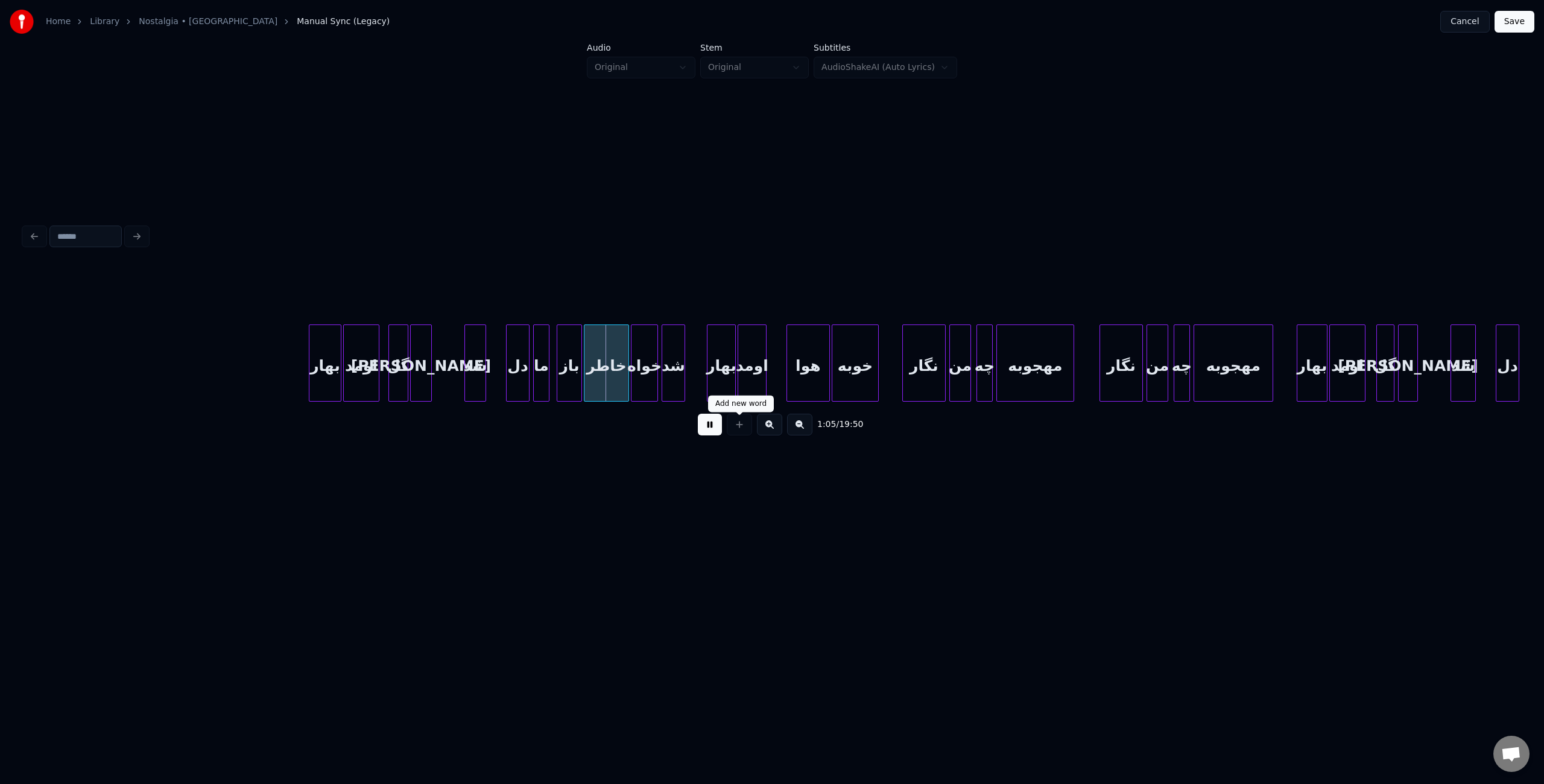
click at [711, 433] on button at bounding box center [709, 424] width 24 height 22
click at [363, 375] on div "اومد" at bounding box center [361, 366] width 35 height 82
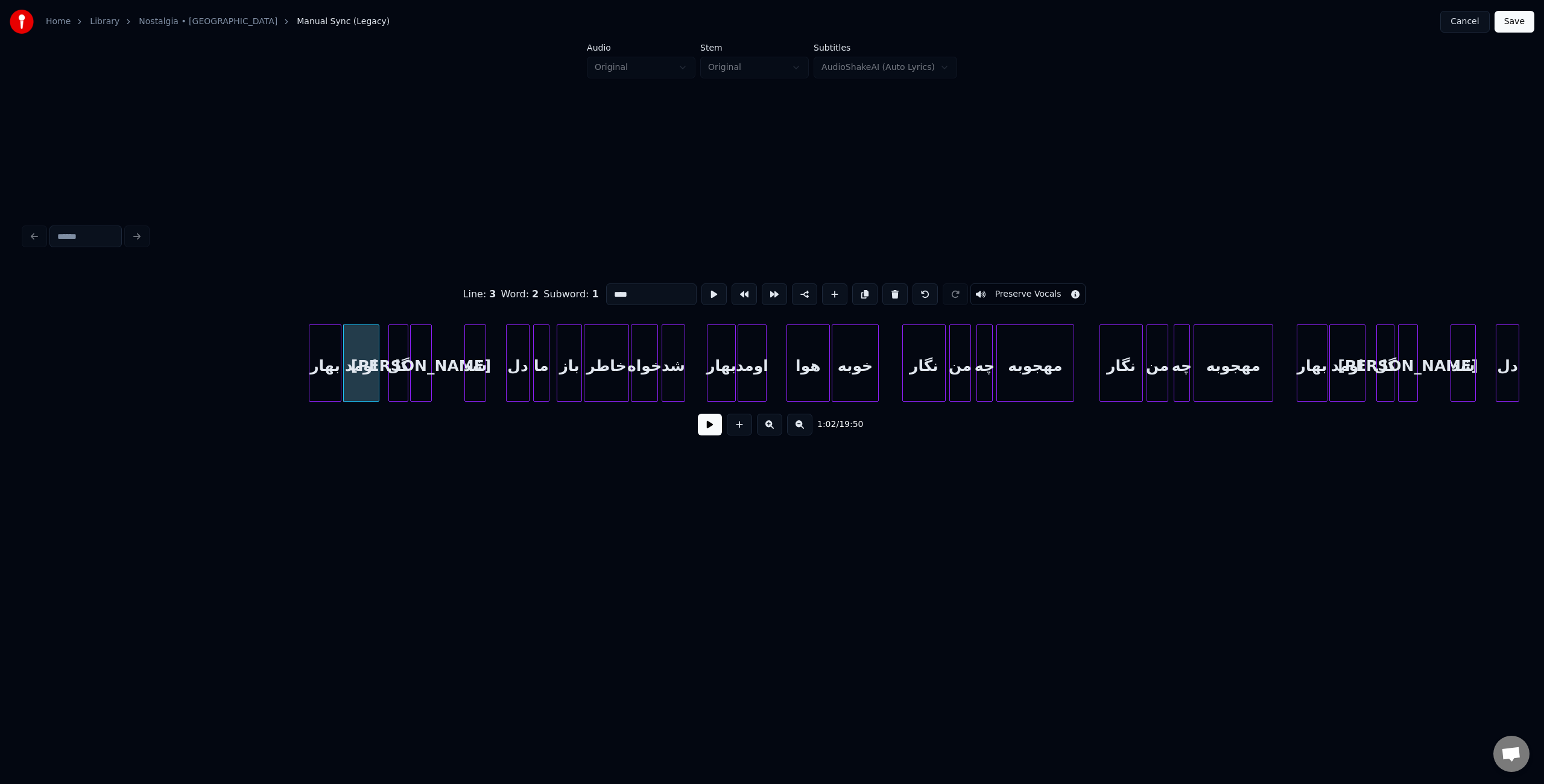
click at [422, 378] on div "[PERSON_NAME]" at bounding box center [421, 366] width 20 height 82
click at [889, 295] on button at bounding box center [895, 295] width 25 height 22
click at [631, 292] on input "**" at bounding box center [651, 295] width 90 height 22
drag, startPoint x: 612, startPoint y: 291, endPoint x: 617, endPoint y: 314, distance: 23.5
click at [613, 291] on input "****" at bounding box center [651, 295] width 90 height 22
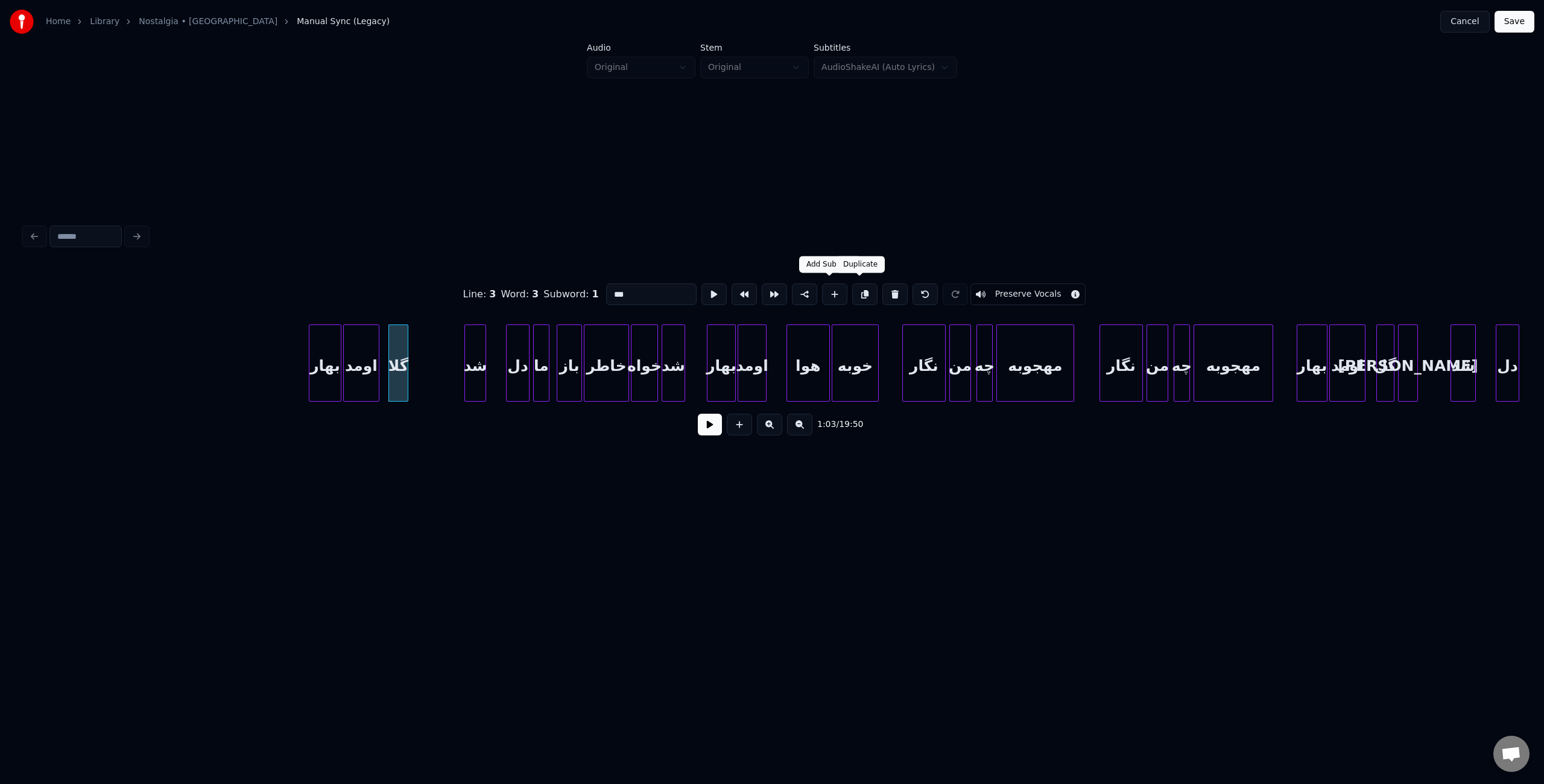
click at [854, 287] on button at bounding box center [864, 295] width 25 height 22
click at [444, 374] on div "گلا" at bounding box center [446, 366] width 19 height 82
click at [636, 293] on input "***" at bounding box center [651, 295] width 90 height 22
click at [430, 341] on div at bounding box center [430, 362] width 4 height 76
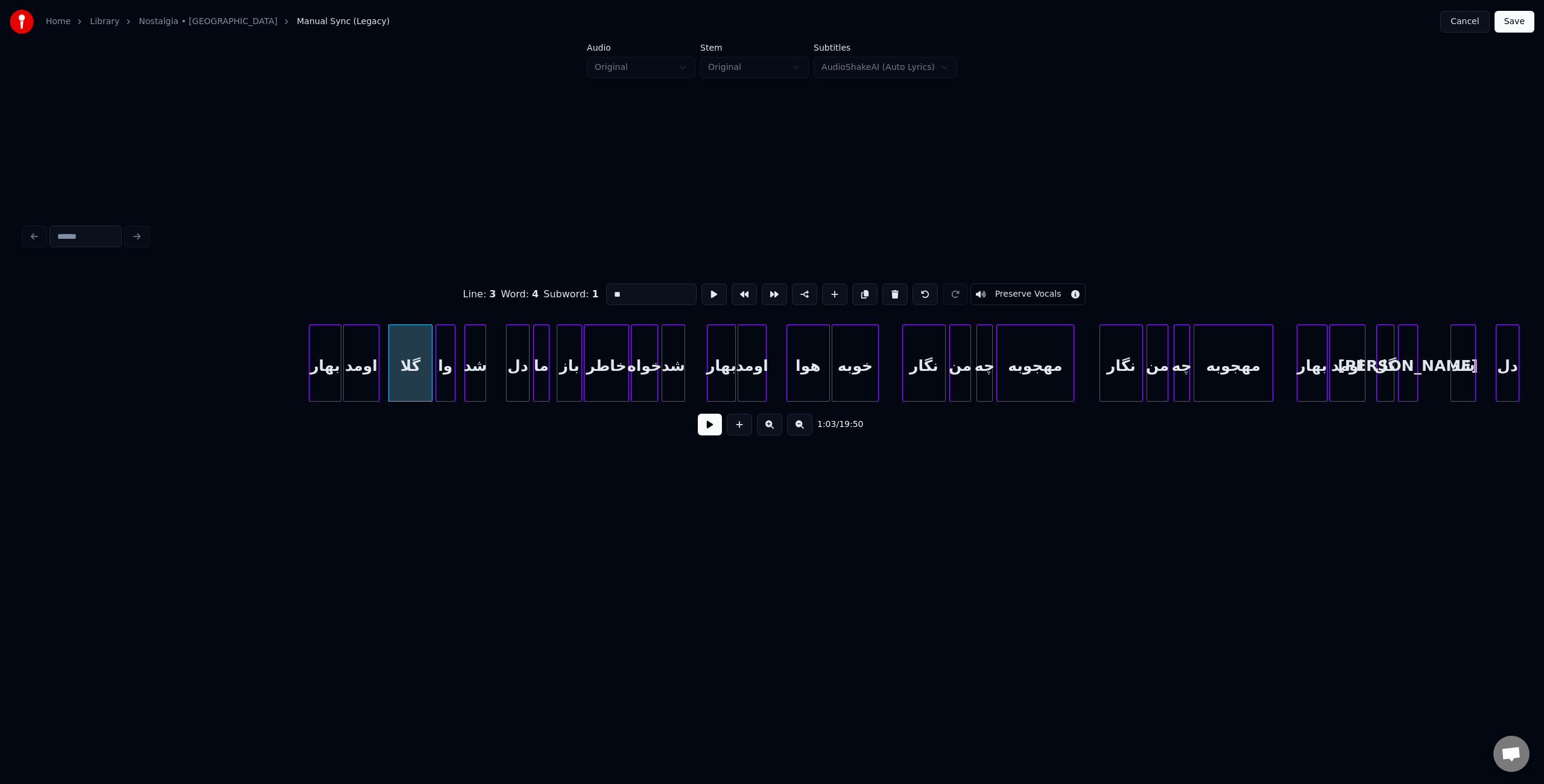
type input "**"
click at [706, 426] on button at bounding box center [709, 424] width 24 height 22
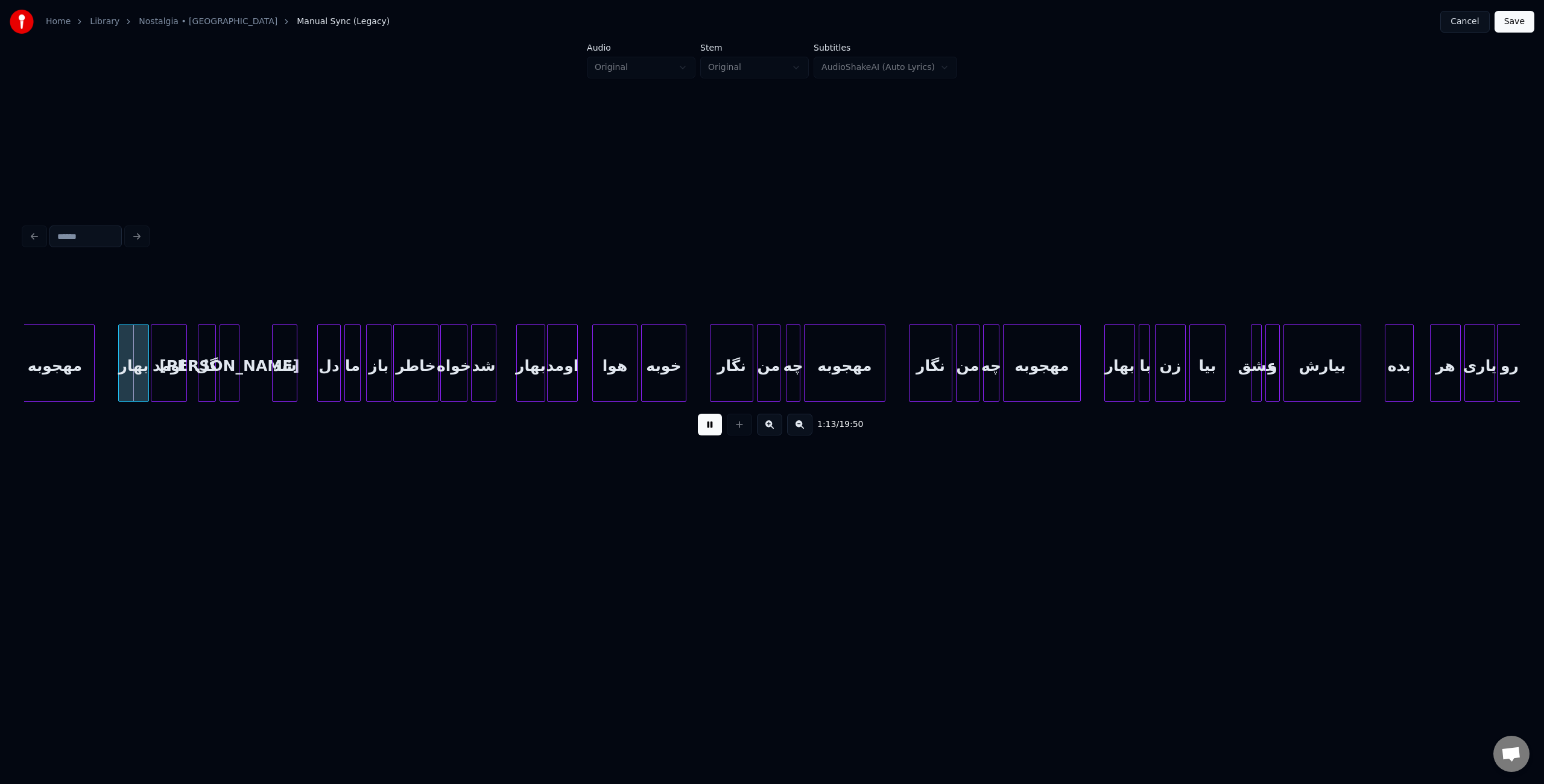
scroll to position [0, 6526]
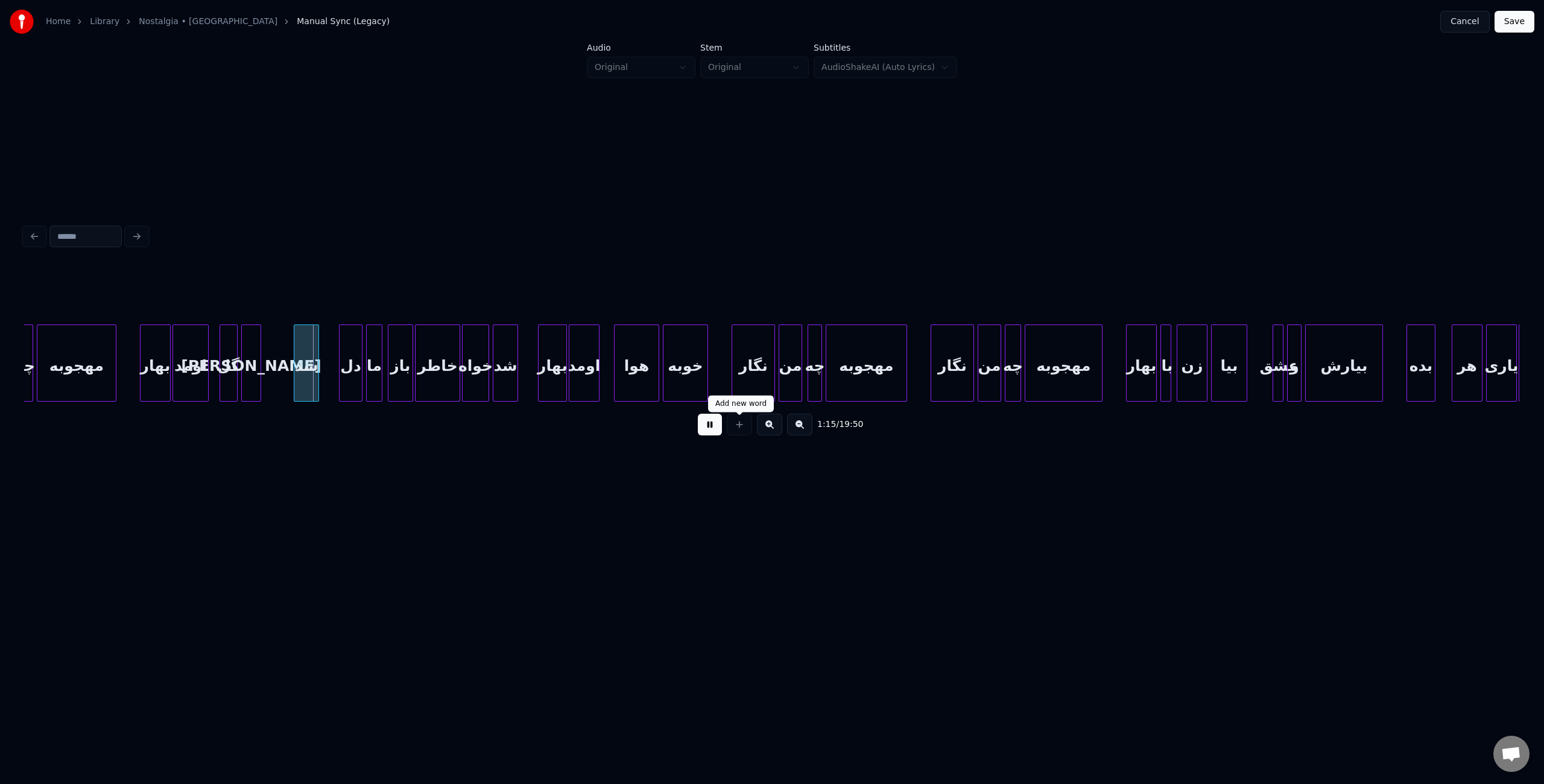
click at [715, 435] on button at bounding box center [709, 424] width 24 height 22
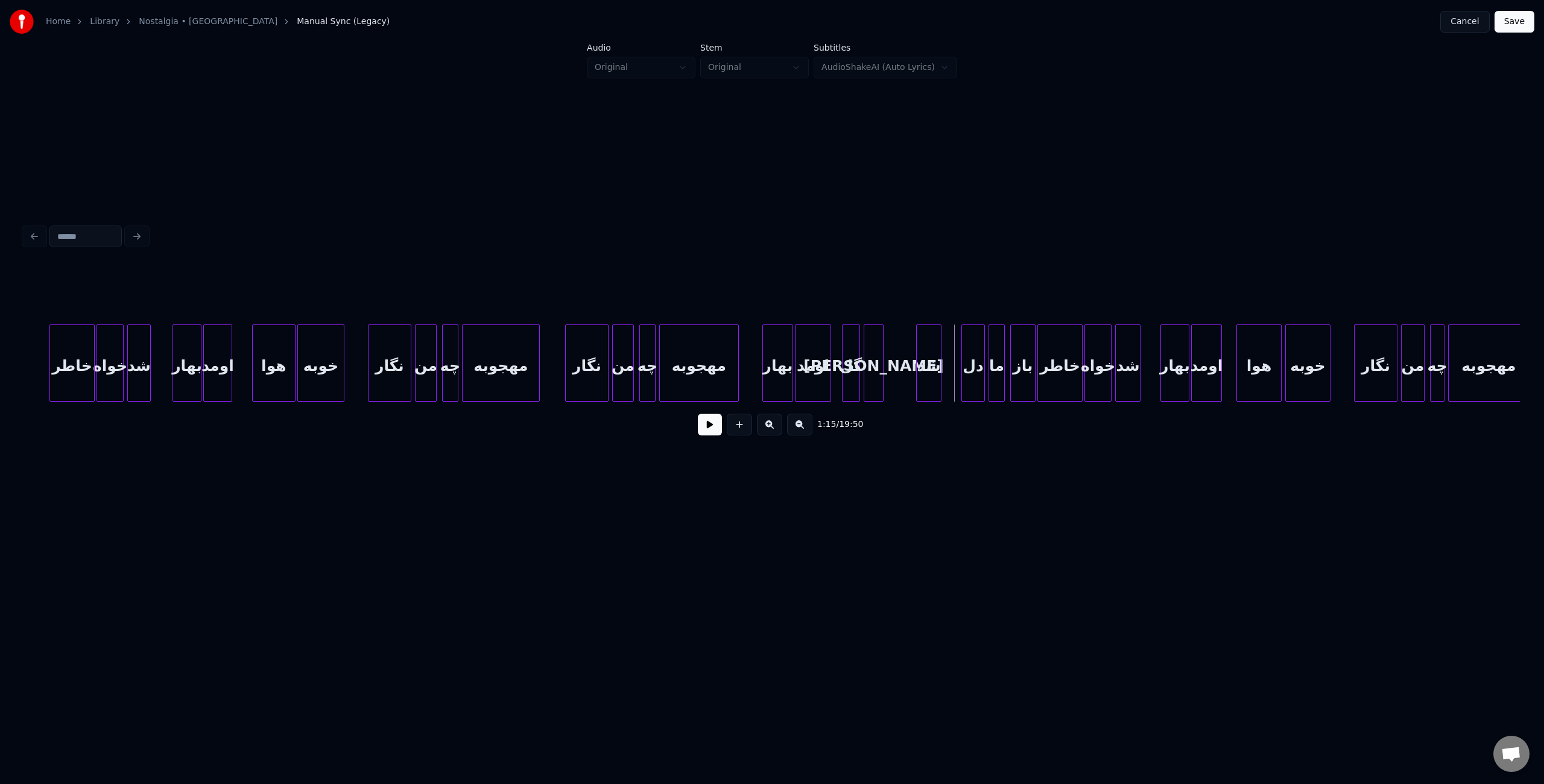
scroll to position [0, 5795]
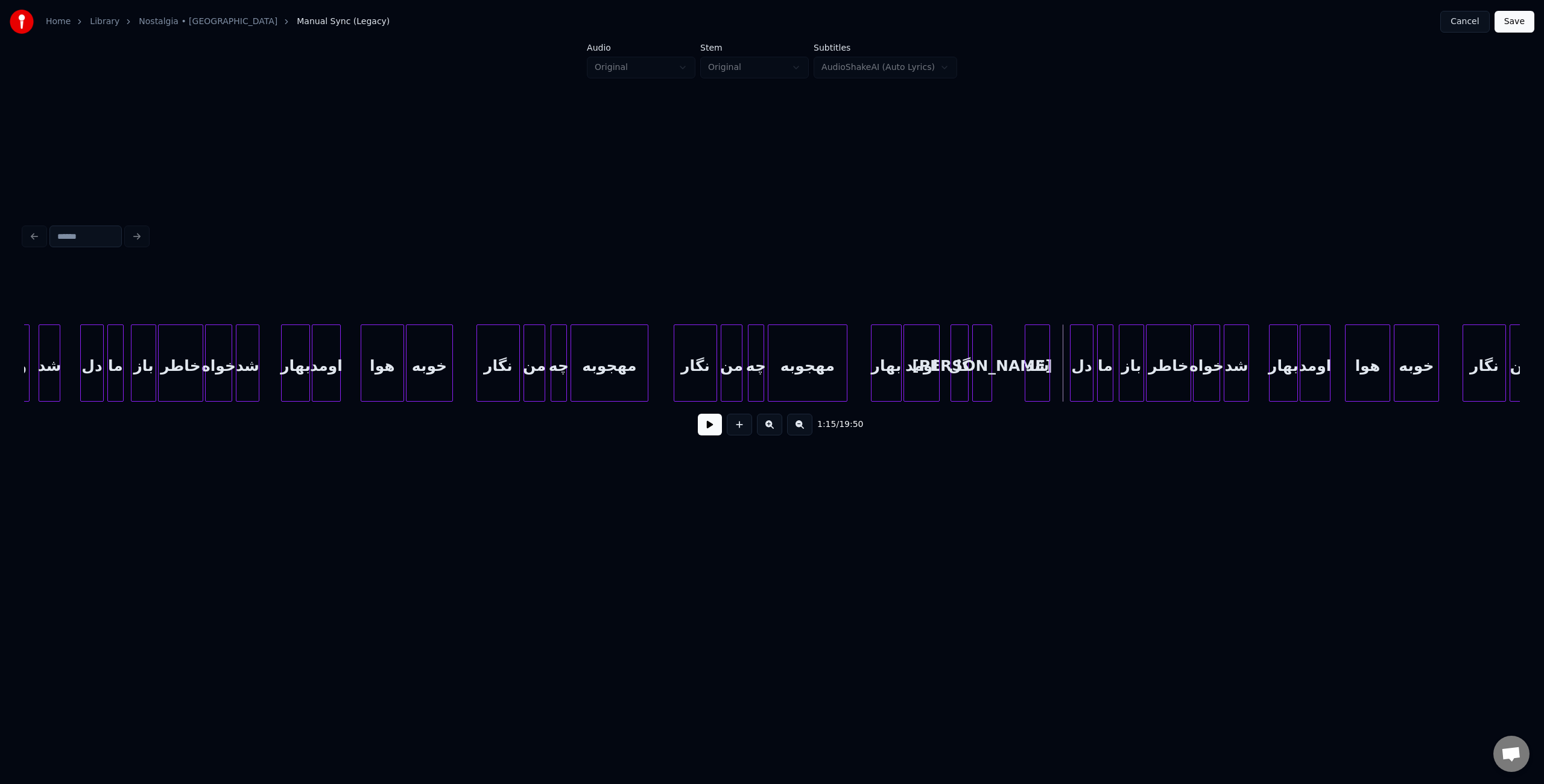
click at [958, 383] on div "گل" at bounding box center [959, 366] width 17 height 82
click at [637, 294] on input "**" at bounding box center [651, 295] width 90 height 22
click at [979, 370] on div "[PERSON_NAME]" at bounding box center [982, 366] width 19 height 82
click at [646, 290] on input "***" at bounding box center [651, 295] width 90 height 22
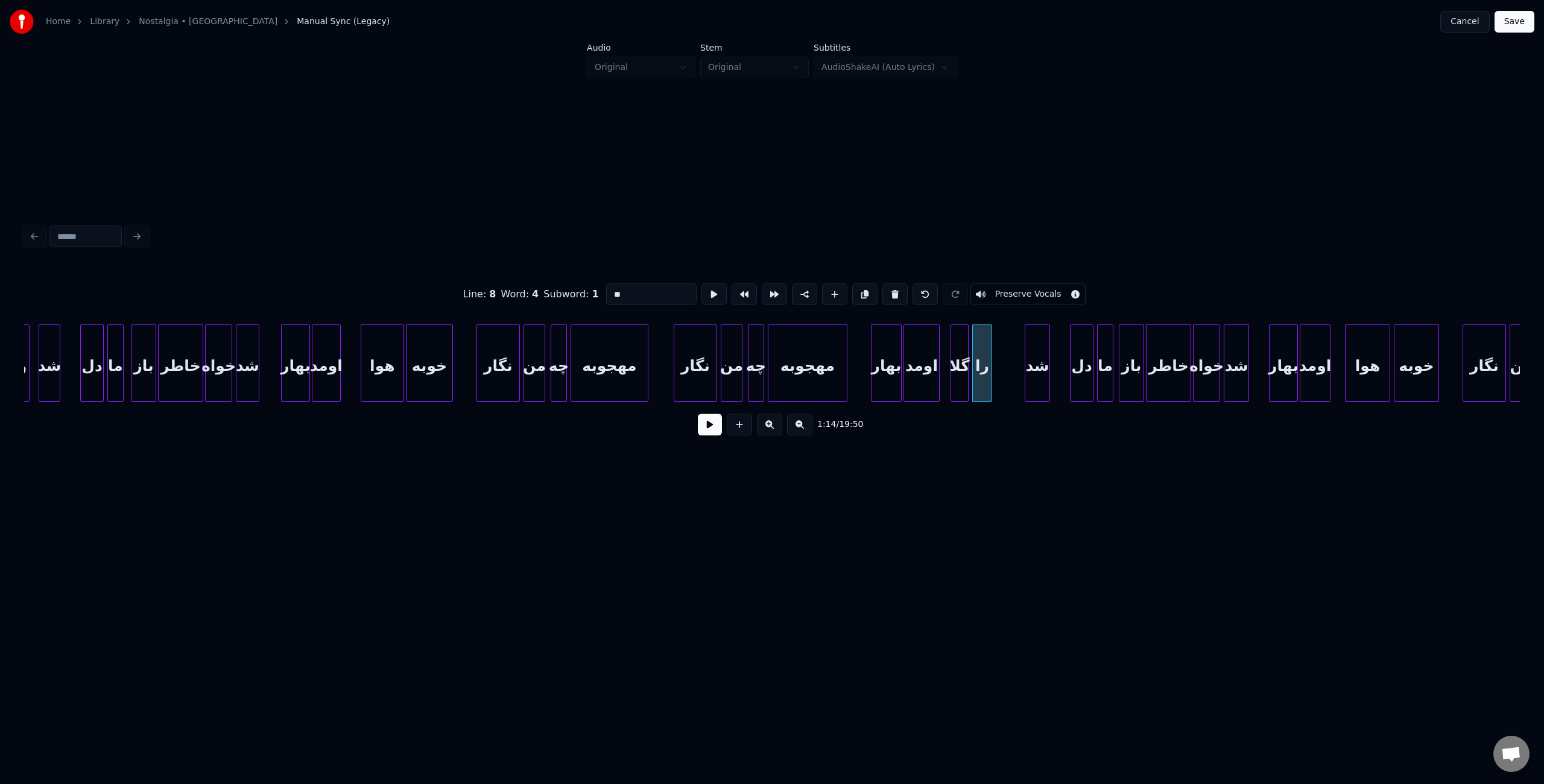
type input "*"
click at [1008, 382] on div "وا" at bounding box center [1007, 366] width 19 height 82
click at [991, 376] on div at bounding box center [990, 362] width 4 height 76
type input "**"
click at [710, 433] on button at bounding box center [709, 424] width 24 height 22
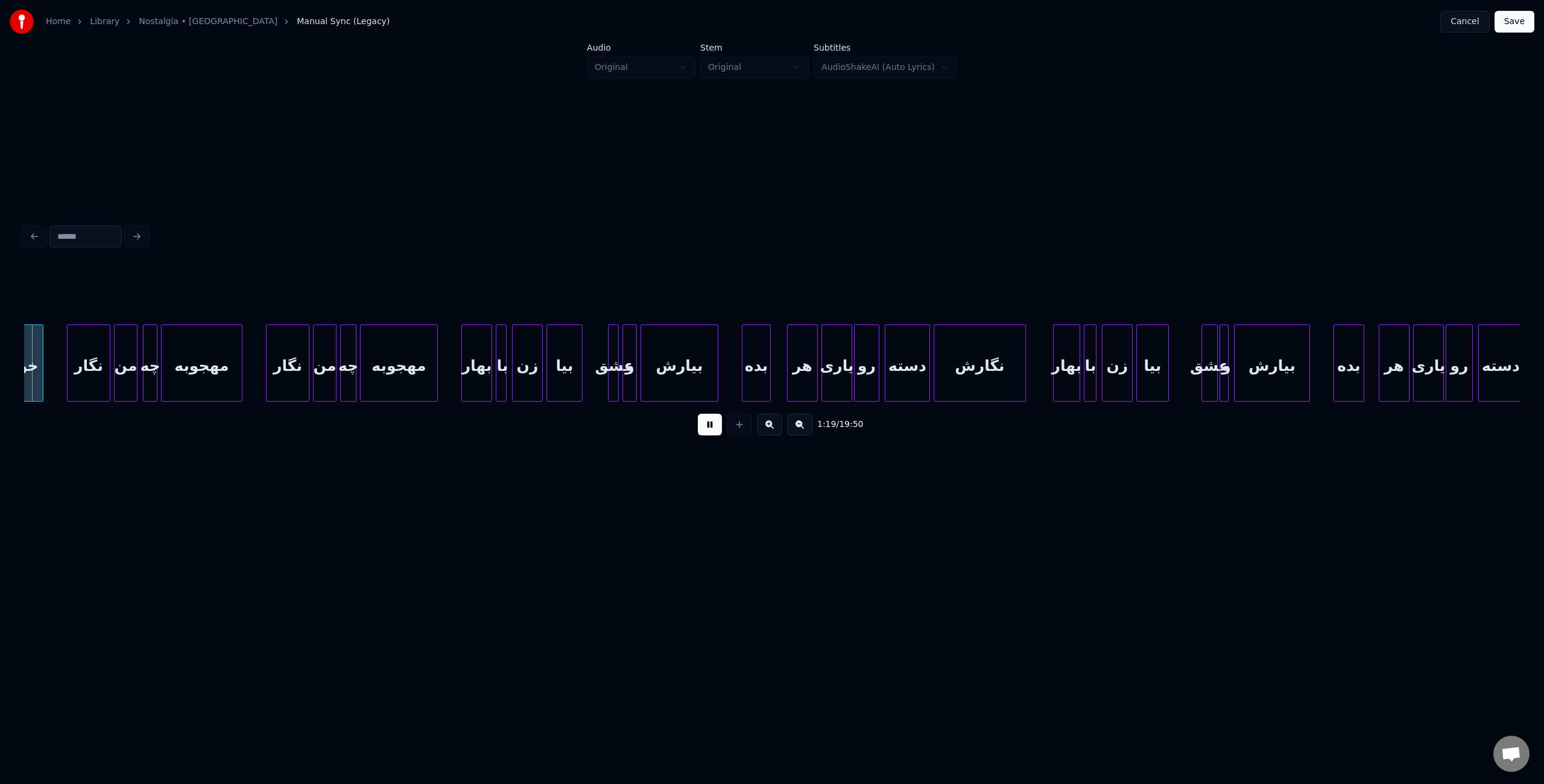
scroll to position [0, 7198]
click at [706, 430] on button at bounding box center [709, 424] width 24 height 22
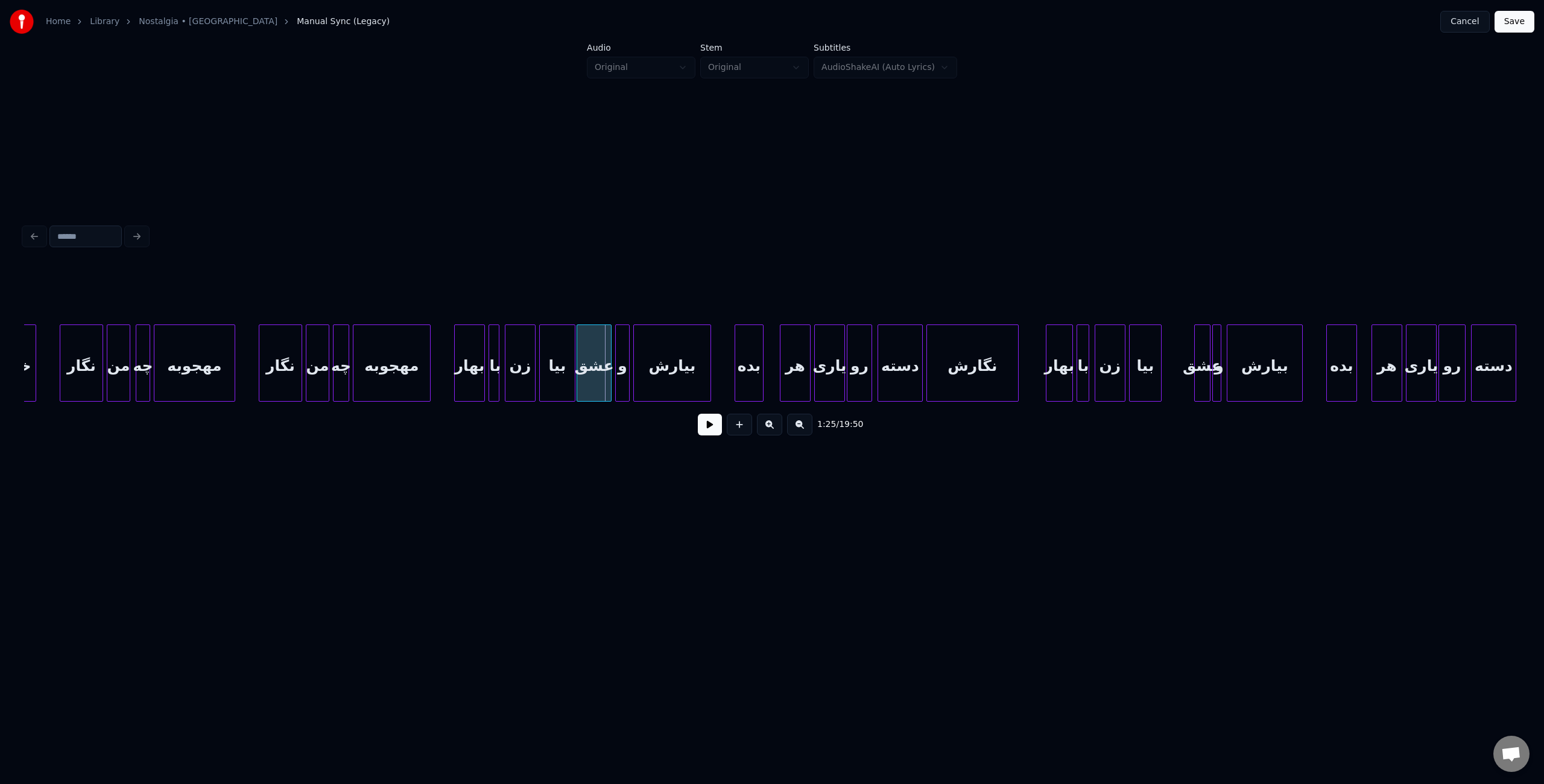
click at [578, 378] on div at bounding box center [578, 362] width 4 height 76
click at [558, 382] on div "بیا" at bounding box center [557, 366] width 35 height 82
click at [527, 383] on div "زن" at bounding box center [520, 366] width 30 height 82
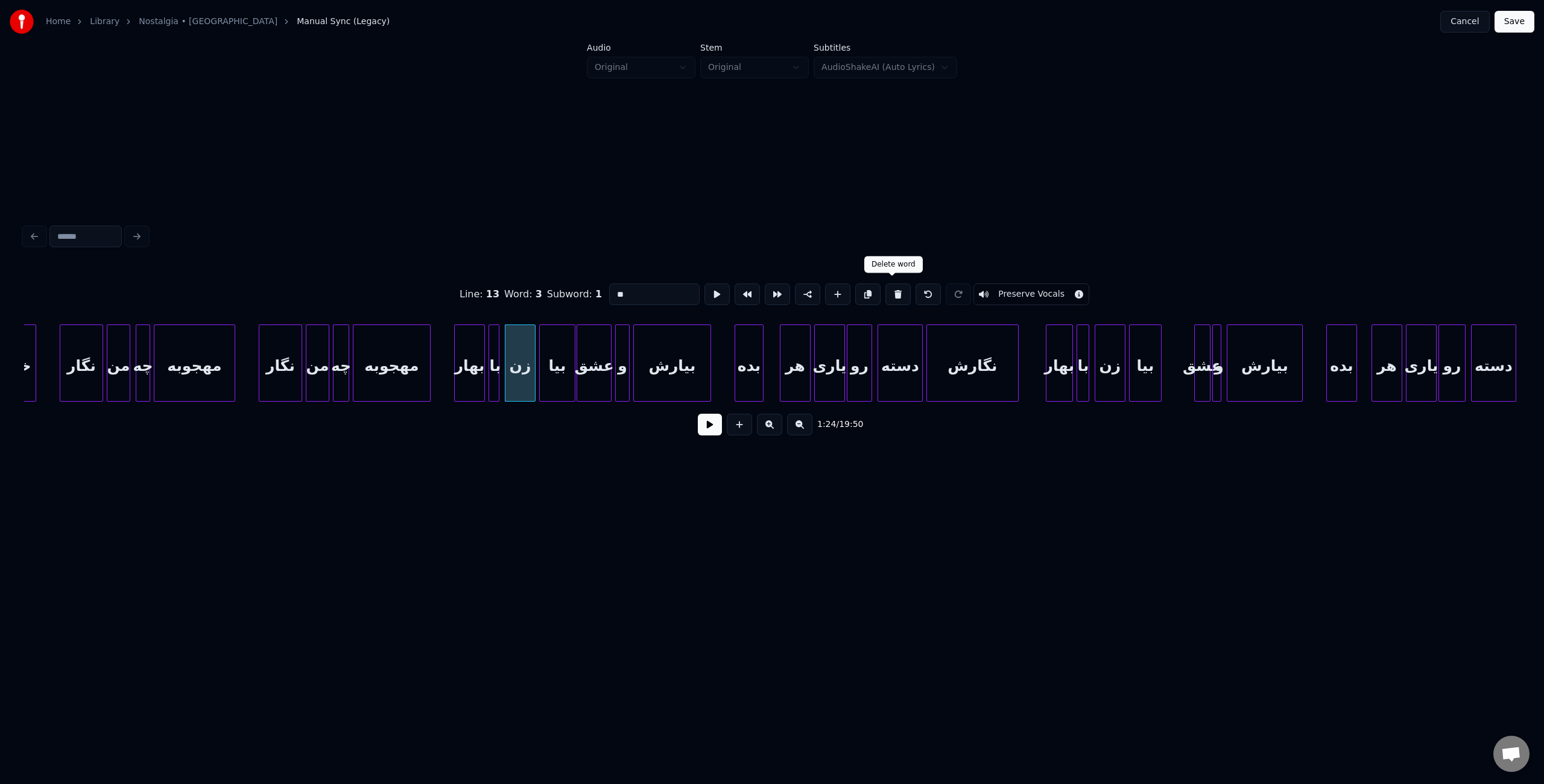
click at [895, 293] on button at bounding box center [898, 295] width 25 height 22
click at [534, 377] on div at bounding box center [533, 362] width 4 height 76
click at [511, 357] on div "با" at bounding box center [512, 366] width 46 height 82
click at [621, 292] on input "**" at bounding box center [654, 295] width 90 height 22
type input "****"
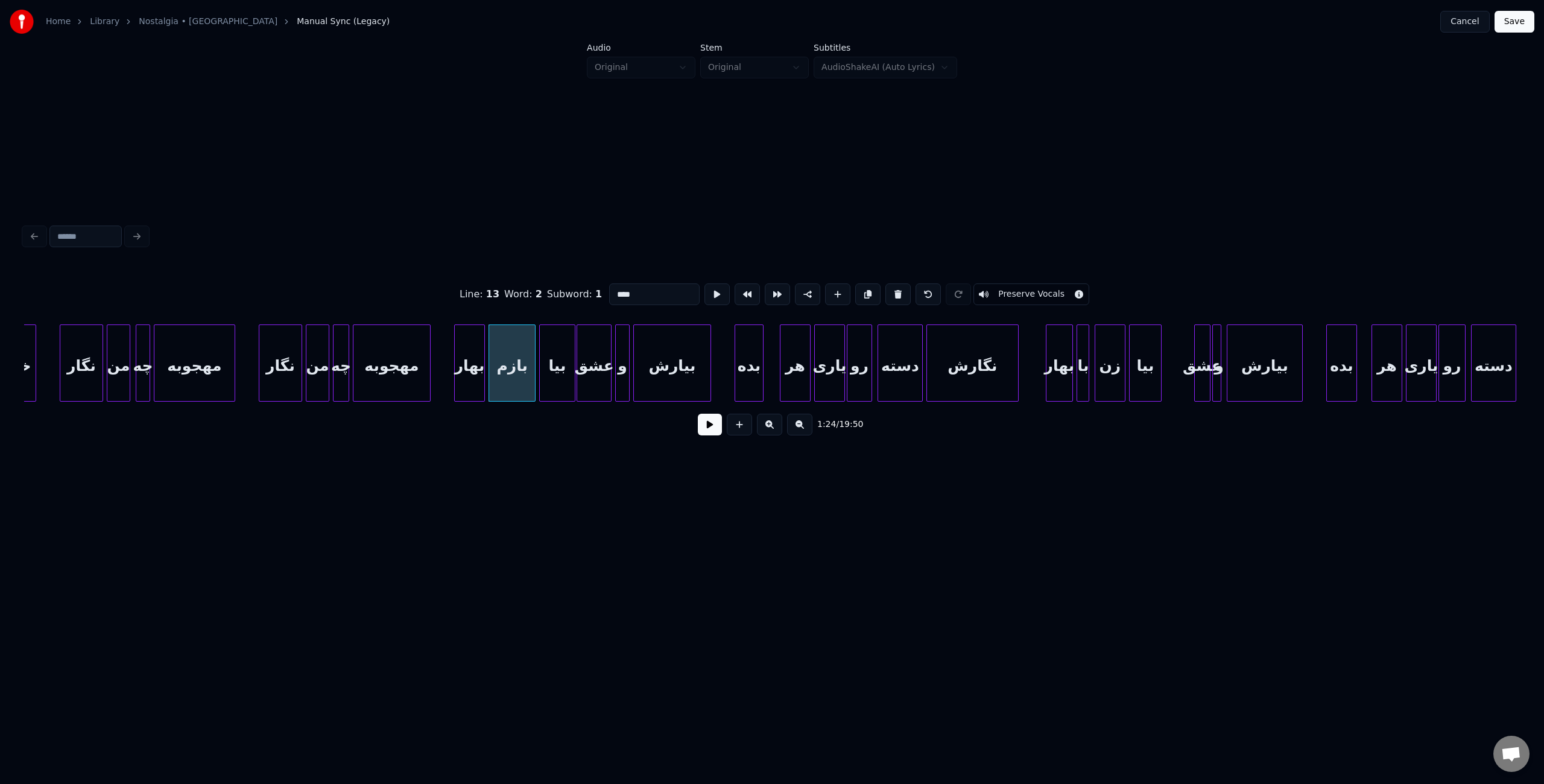
click at [710, 435] on button at bounding box center [709, 424] width 24 height 22
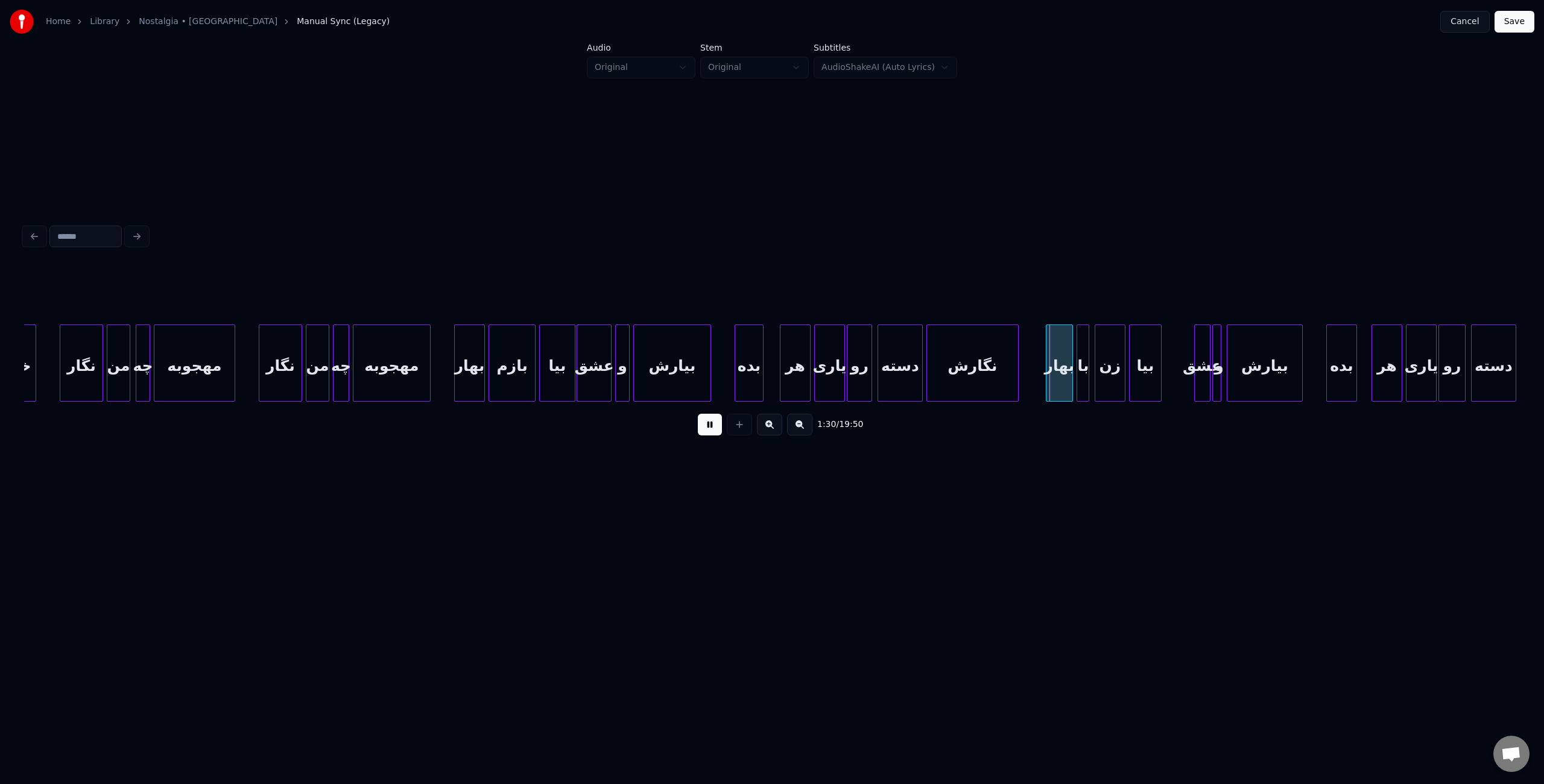
click at [707, 432] on button at bounding box center [709, 424] width 24 height 22
click at [1116, 375] on div "زن" at bounding box center [1110, 366] width 30 height 82
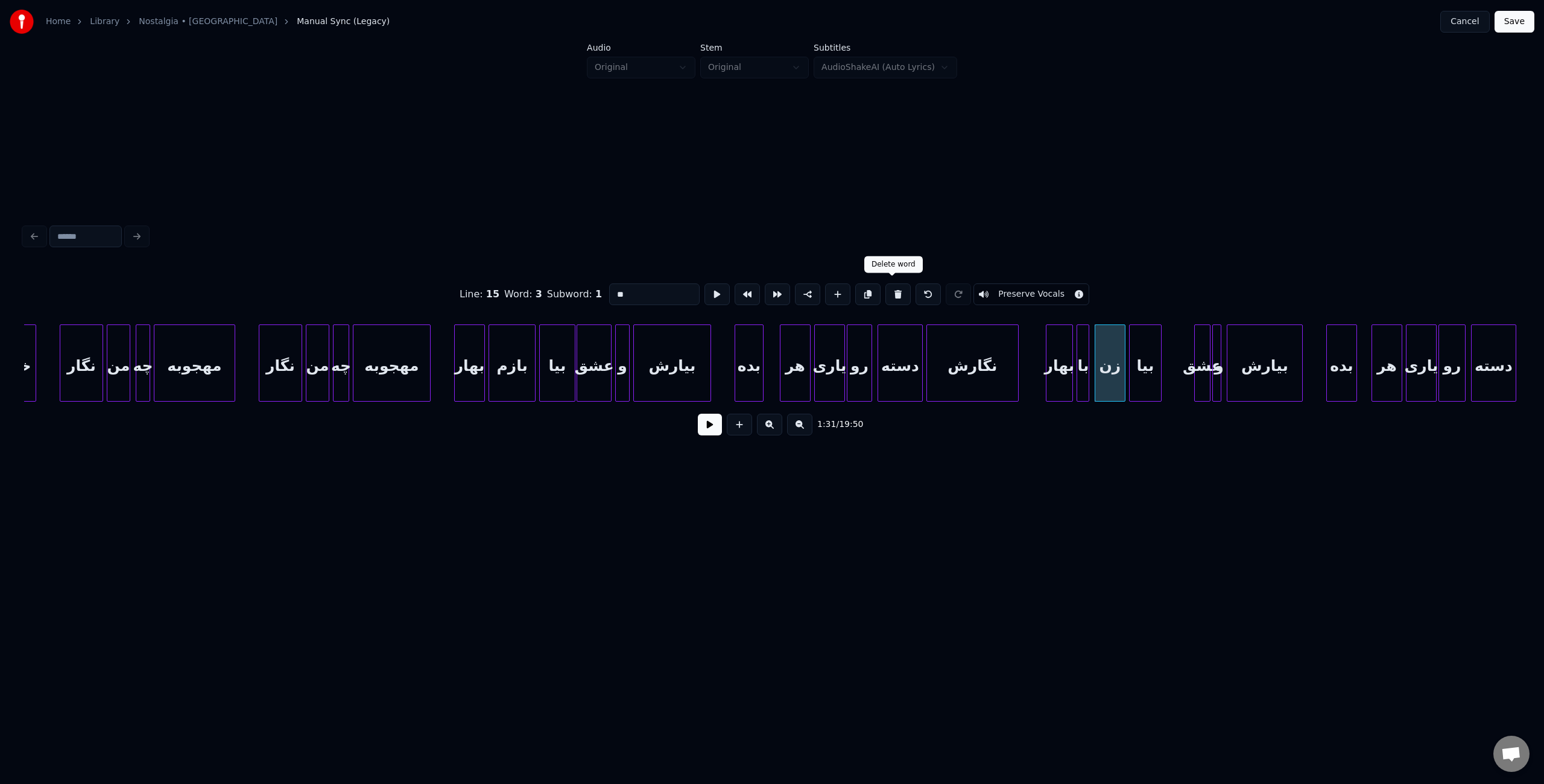
click at [895, 291] on button at bounding box center [898, 295] width 25 height 22
click at [1080, 381] on div "با" at bounding box center [1083, 366] width 12 height 82
click at [656, 290] on input "**" at bounding box center [654, 295] width 90 height 22
click at [1125, 377] on div at bounding box center [1125, 362] width 4 height 76
click at [1173, 378] on div at bounding box center [1174, 362] width 4 height 76
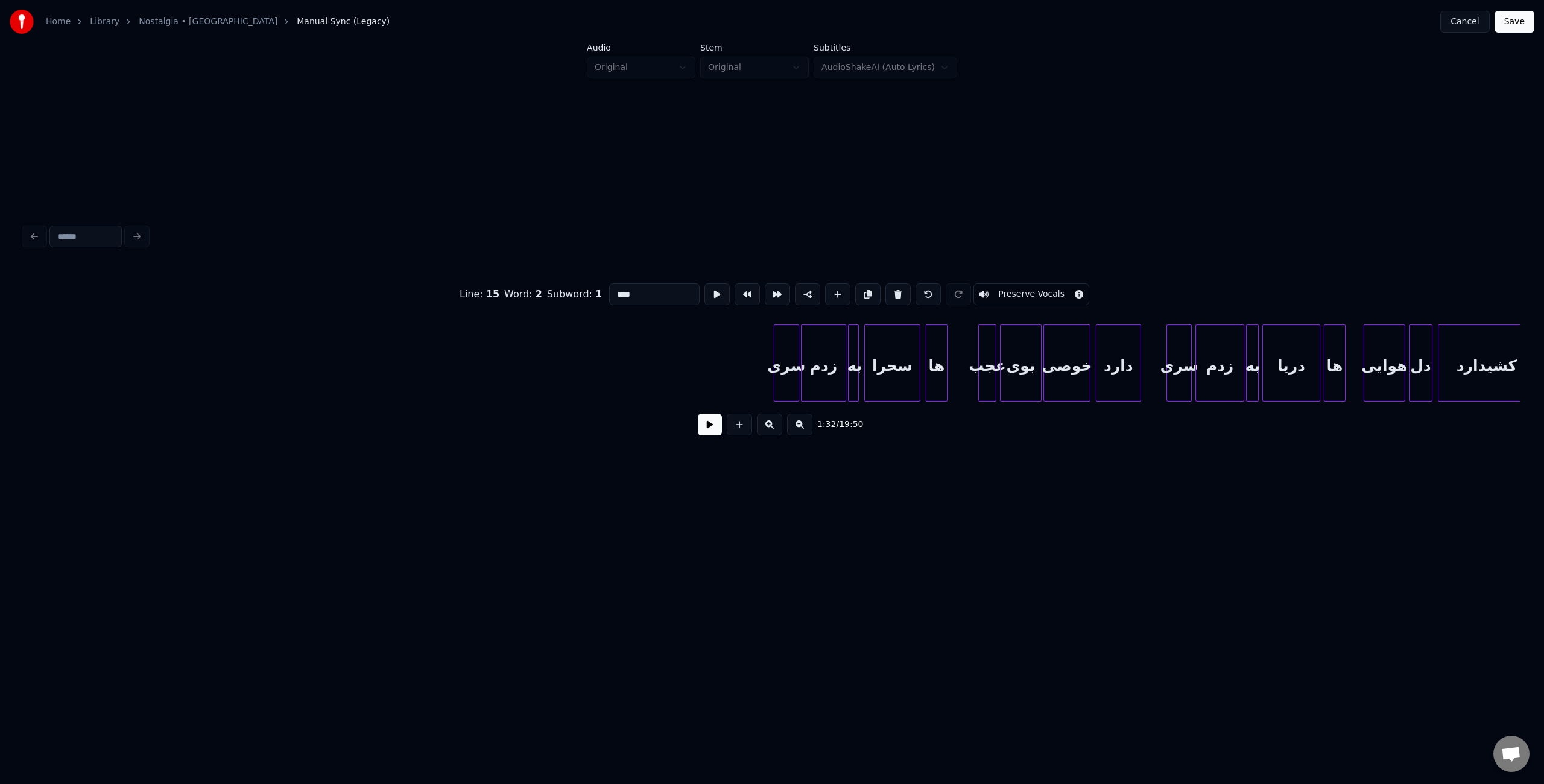
scroll to position [0, 8945]
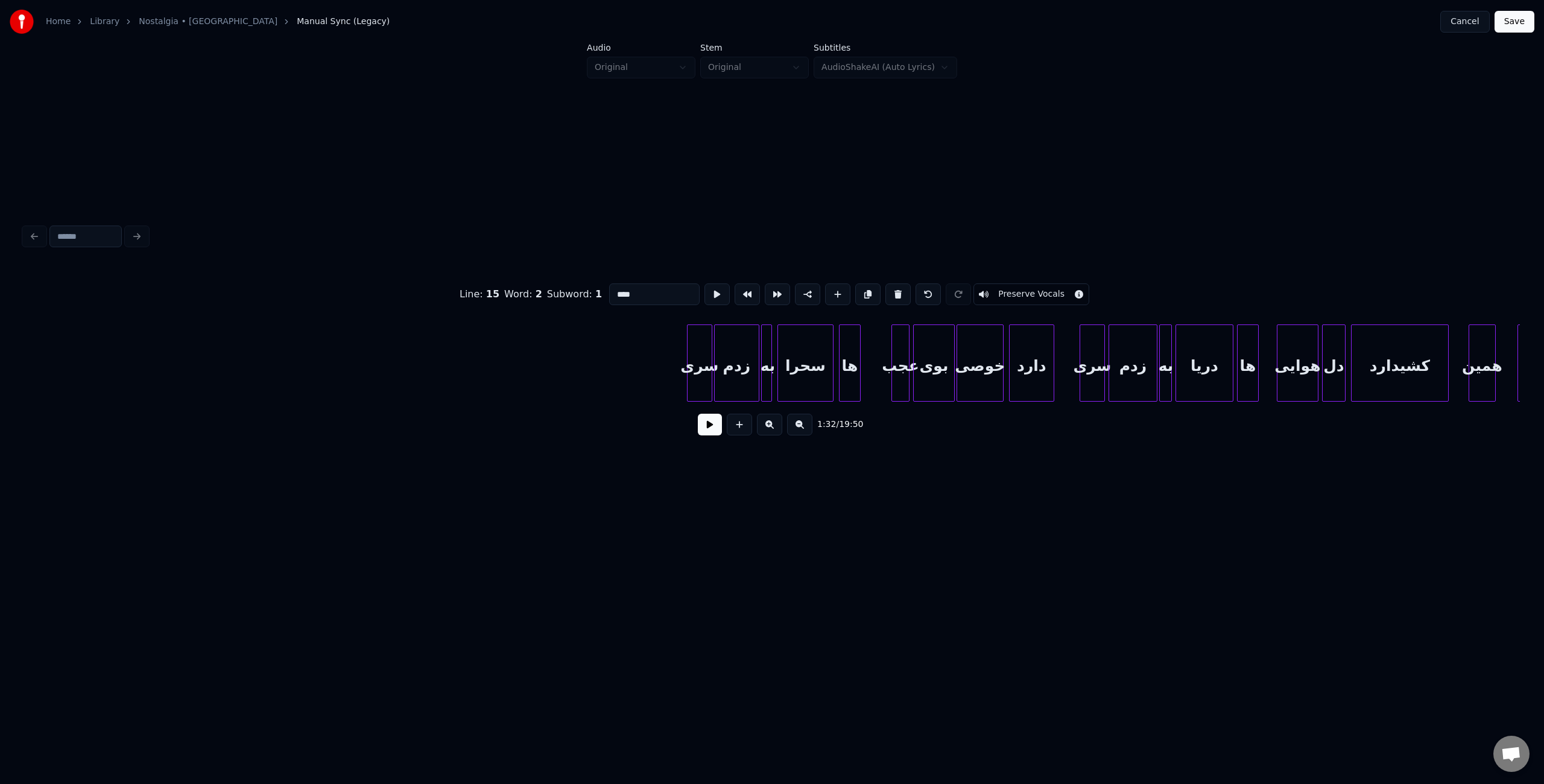
type input "****"
click at [1530, 27] on button "Save" at bounding box center [1514, 22] width 40 height 22
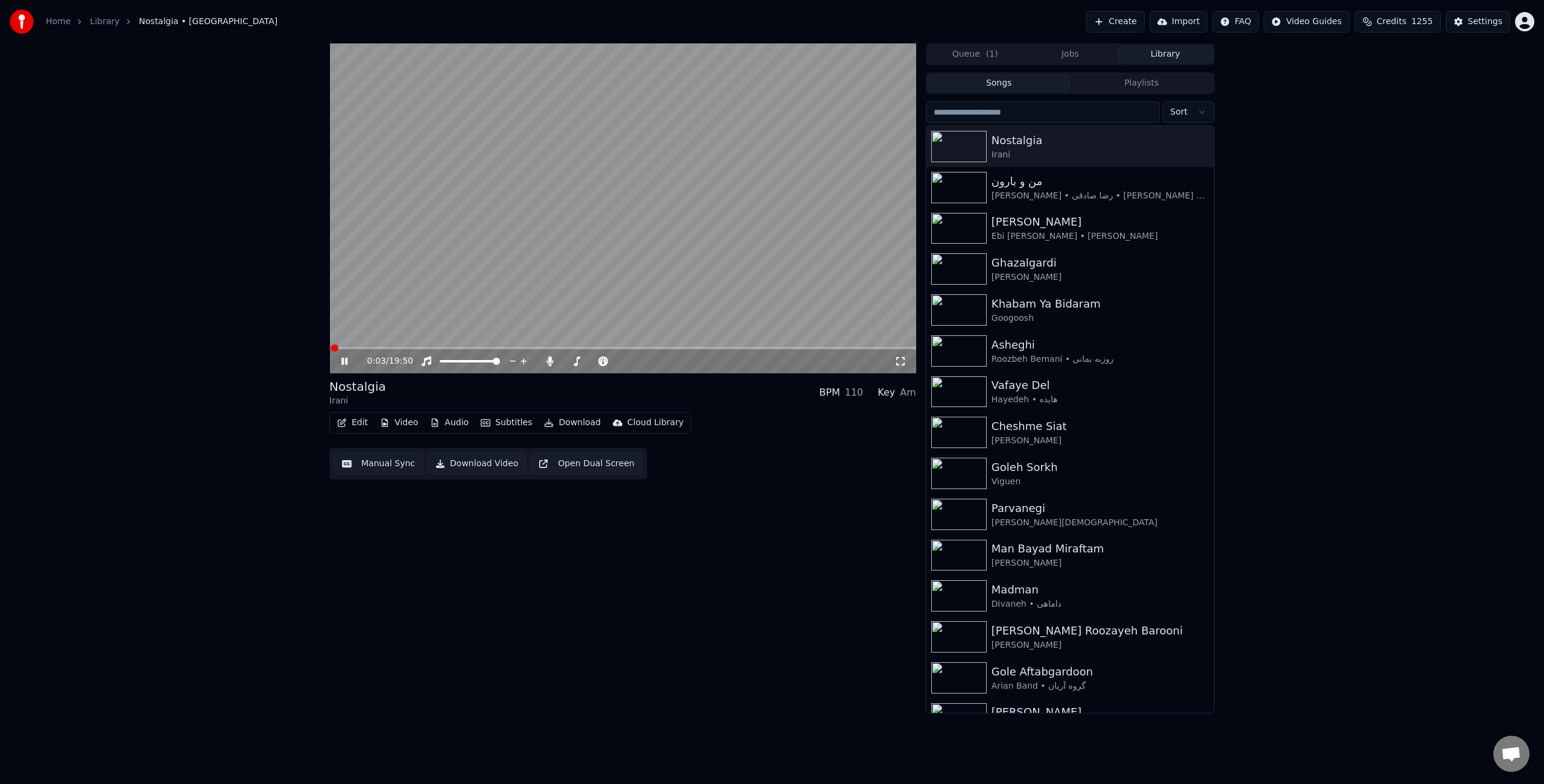
click at [701, 245] on video at bounding box center [623, 208] width 587 height 330
click at [552, 360] on icon at bounding box center [550, 361] width 6 height 9
click at [698, 214] on video at bounding box center [623, 208] width 587 height 330
click at [679, 274] on video at bounding box center [623, 208] width 587 height 330
